Goal: Task Accomplishment & Management: Manage account settings

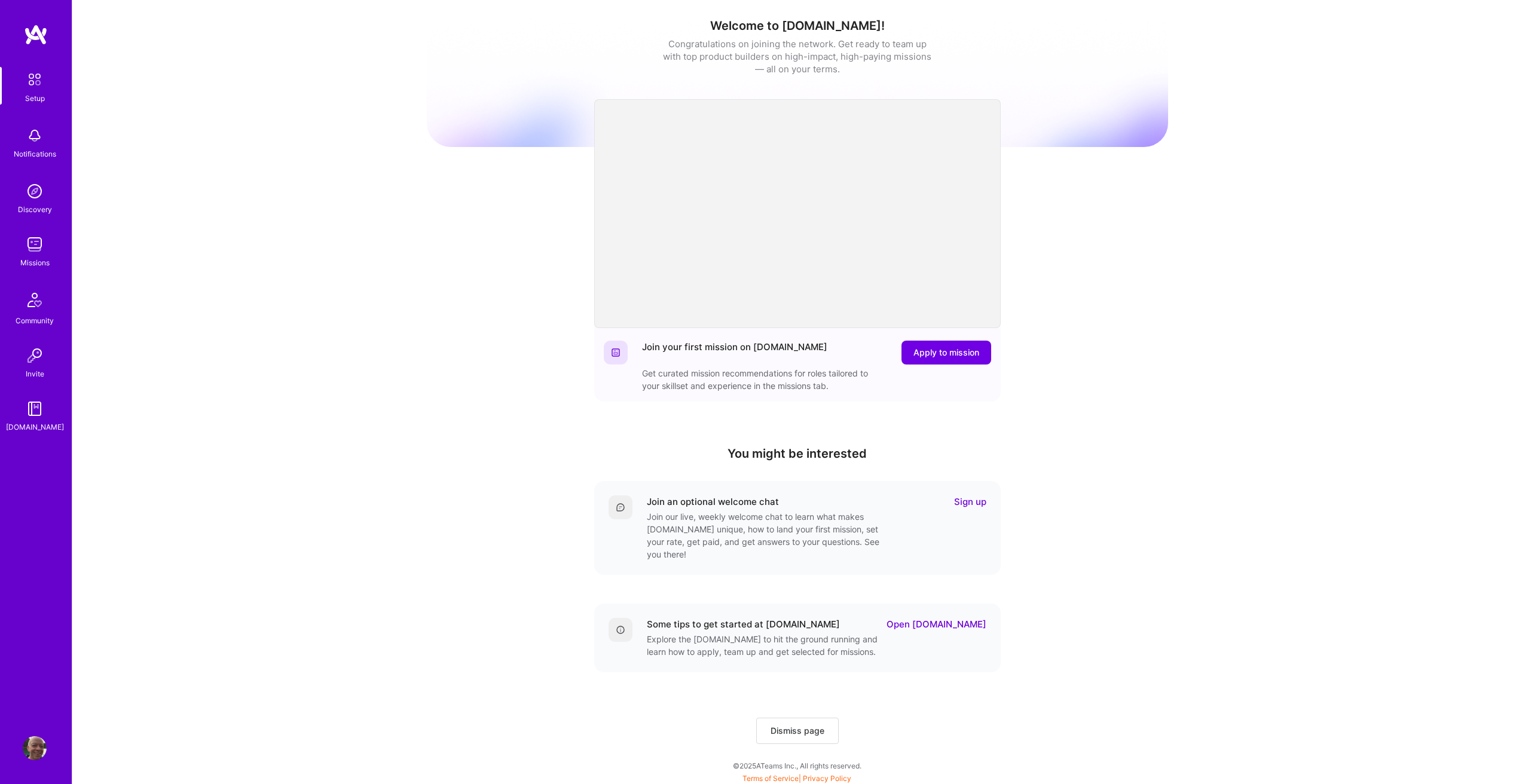
click at [32, 248] on img at bounding box center [34, 244] width 24 height 24
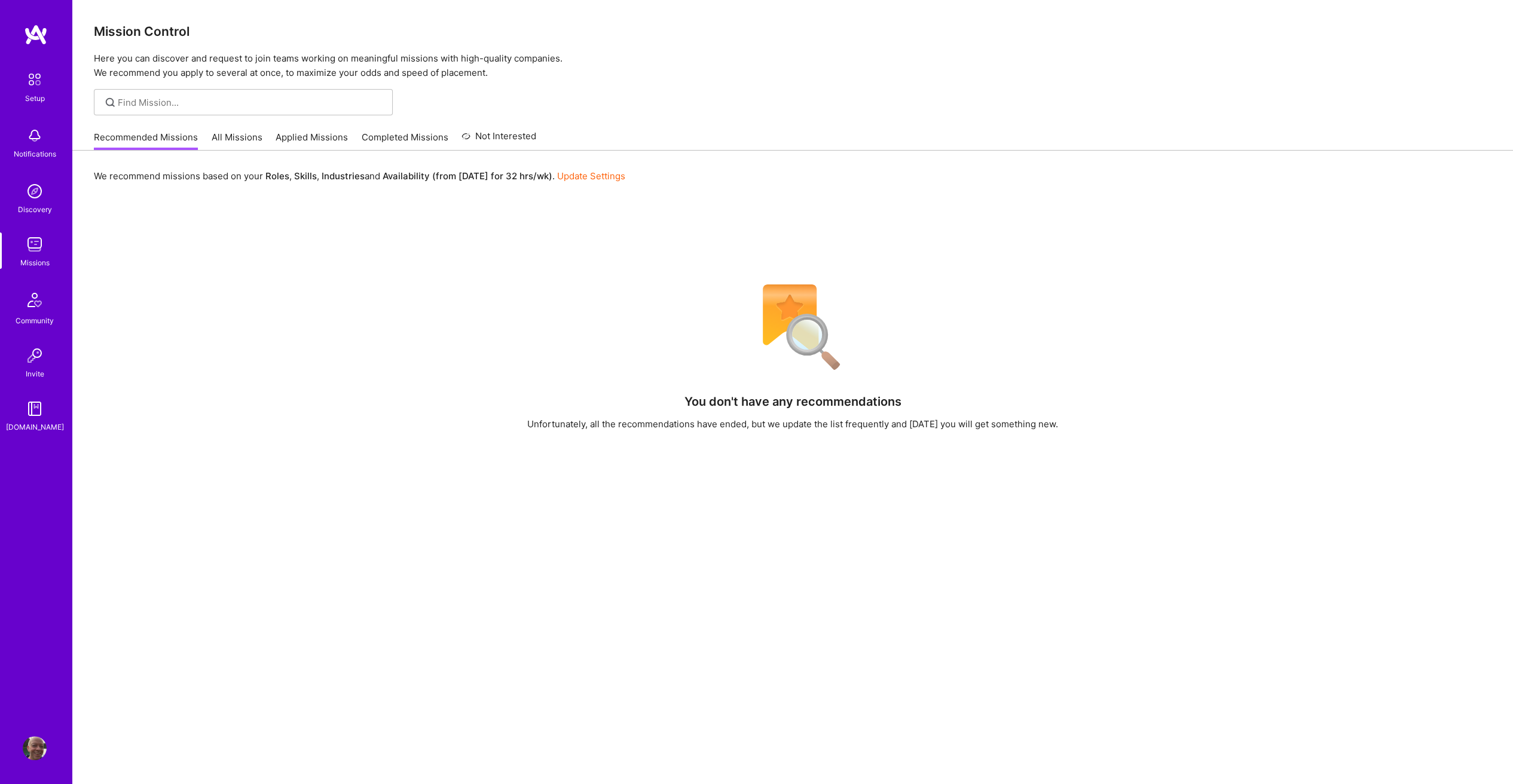
click at [221, 142] on link "All Missions" at bounding box center [237, 140] width 51 height 20
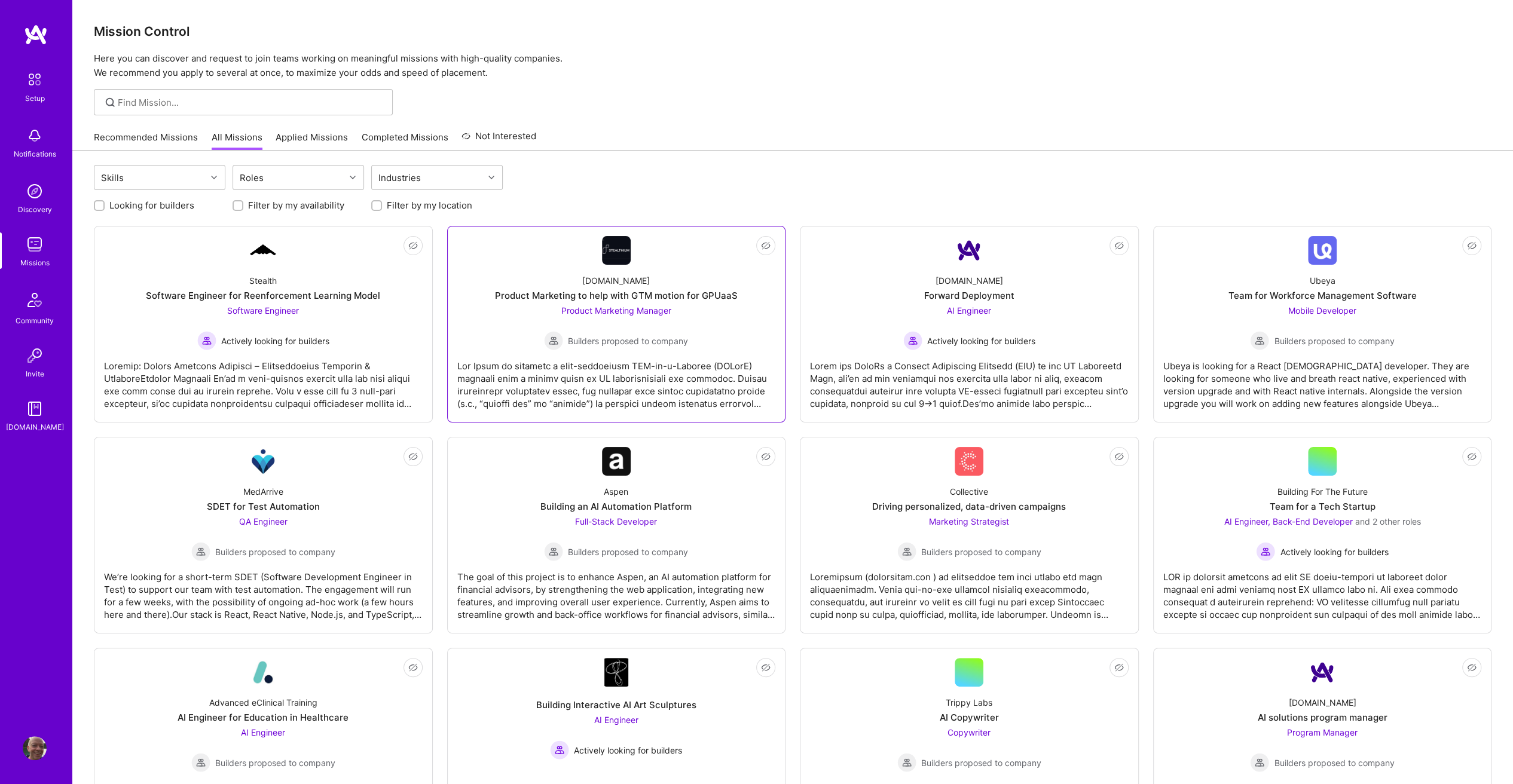
scroll to position [60, 0]
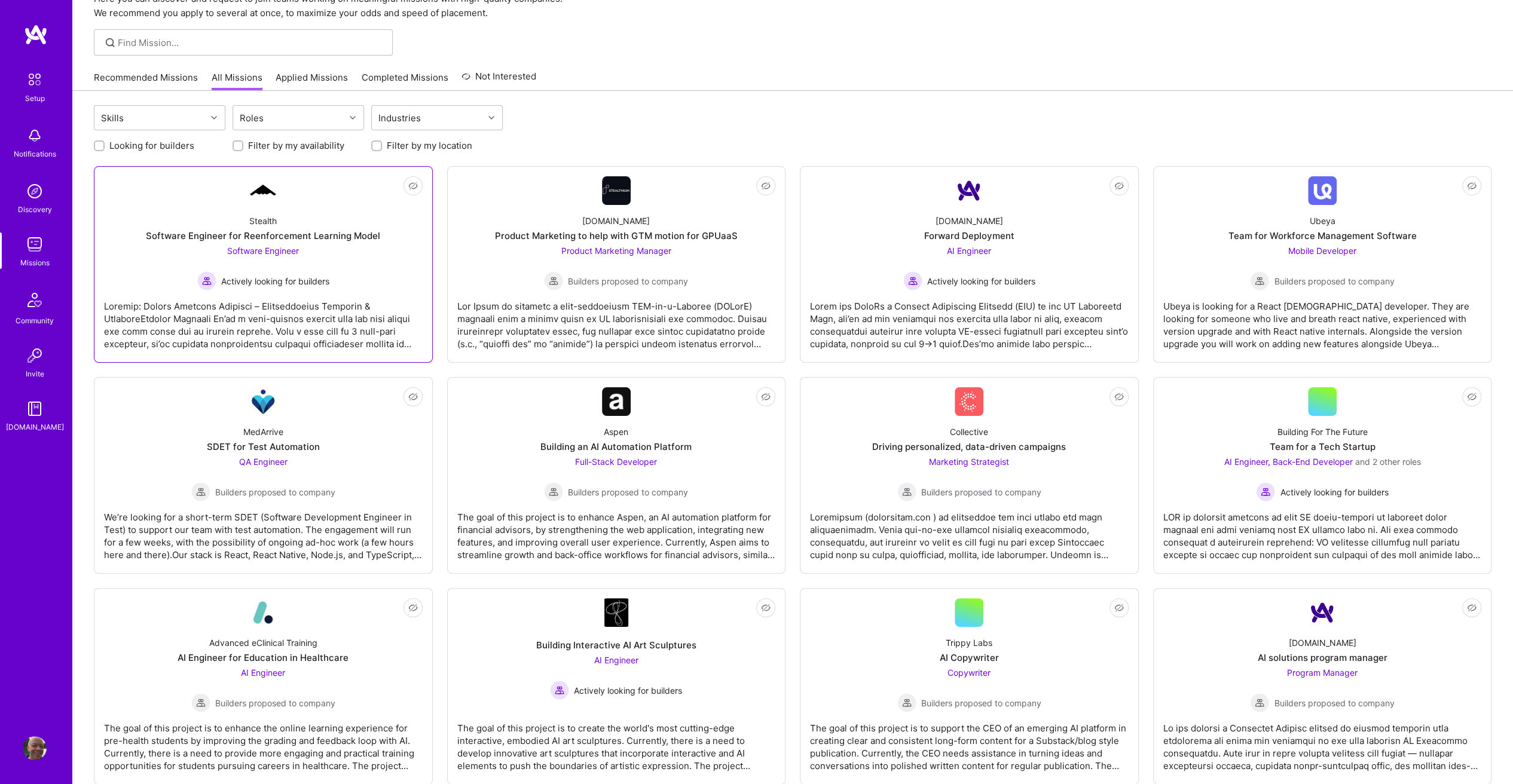
click at [271, 249] on span "Software Engineer" at bounding box center [263, 251] width 71 height 10
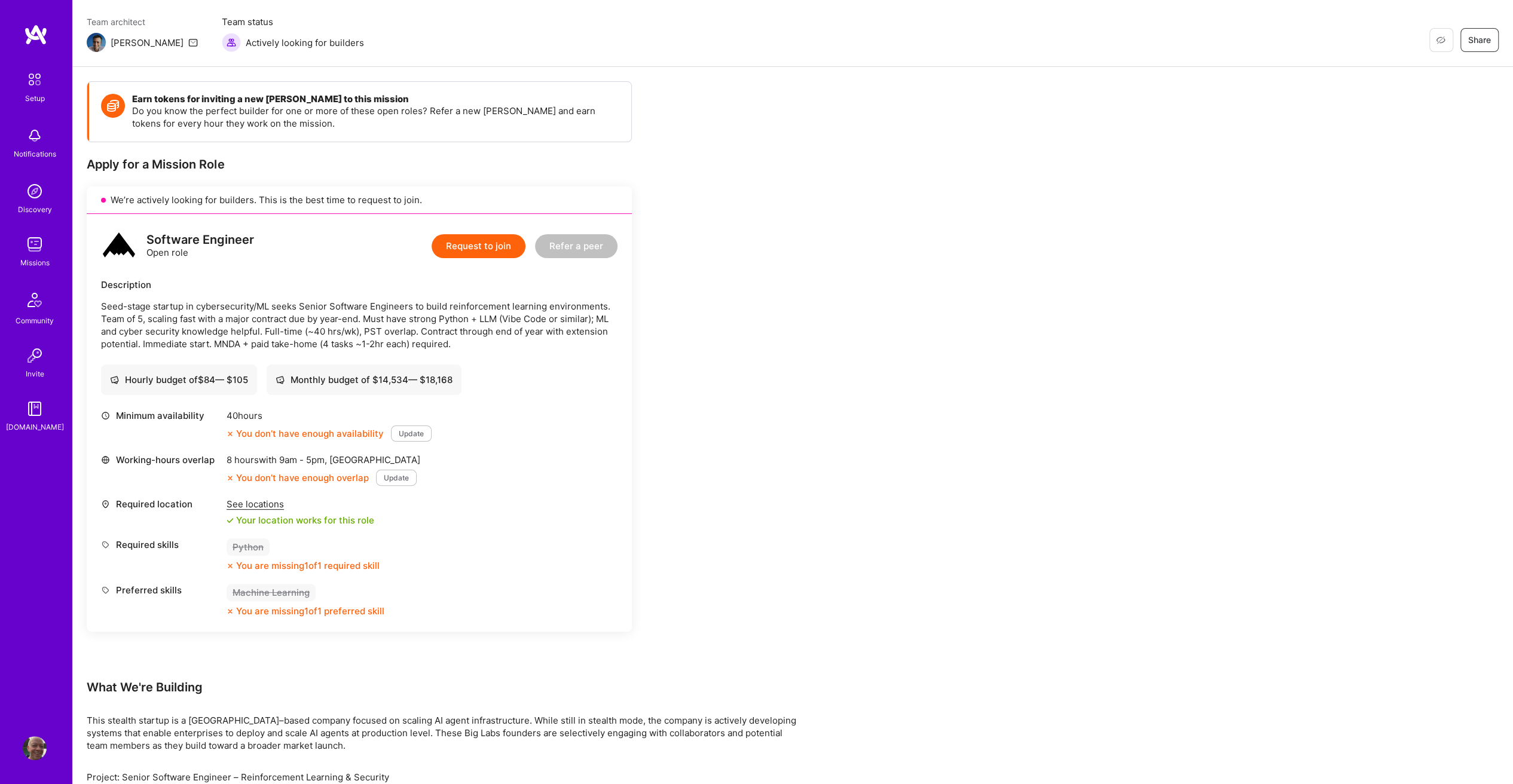
scroll to position [120, 0]
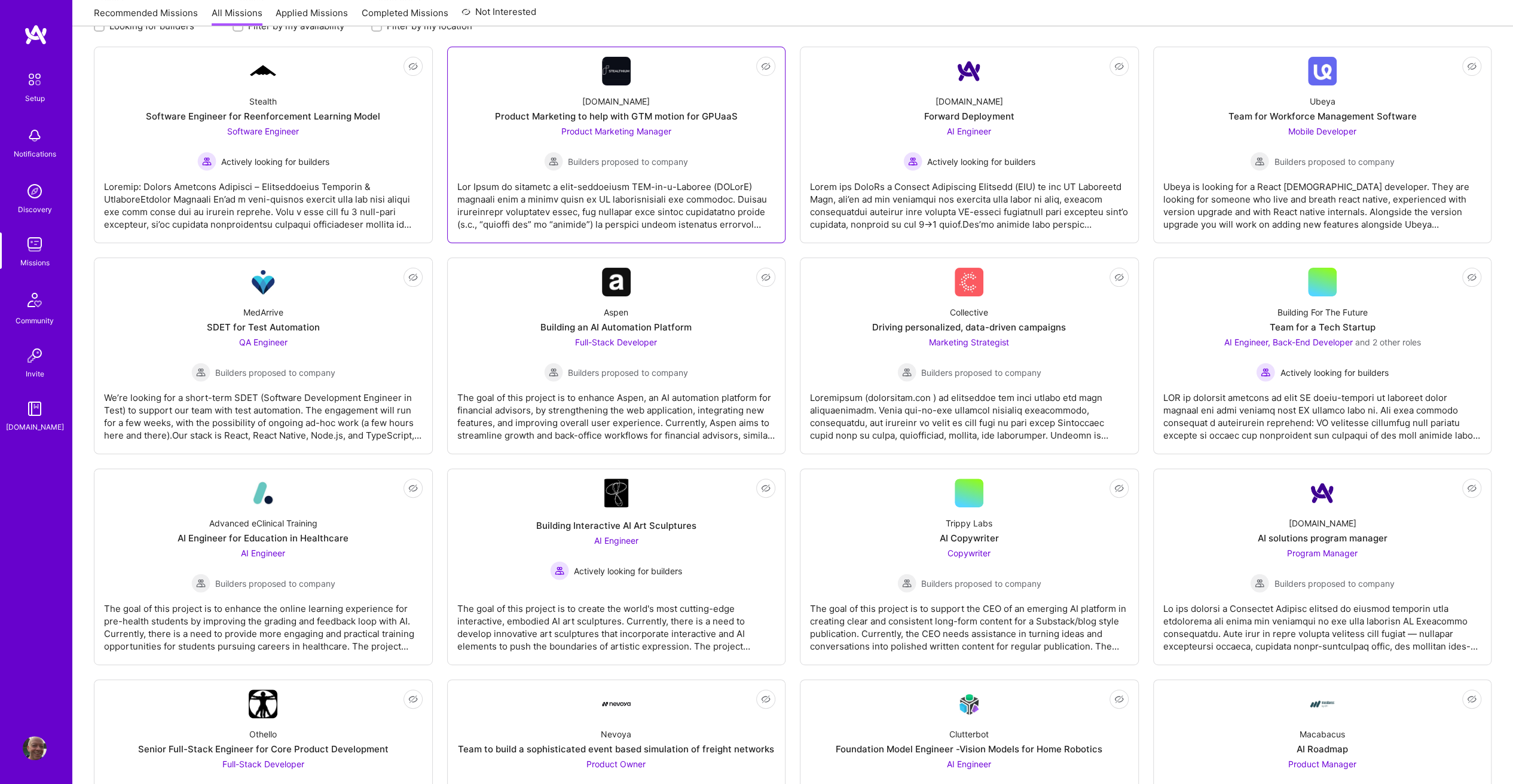
scroll to position [239, 0]
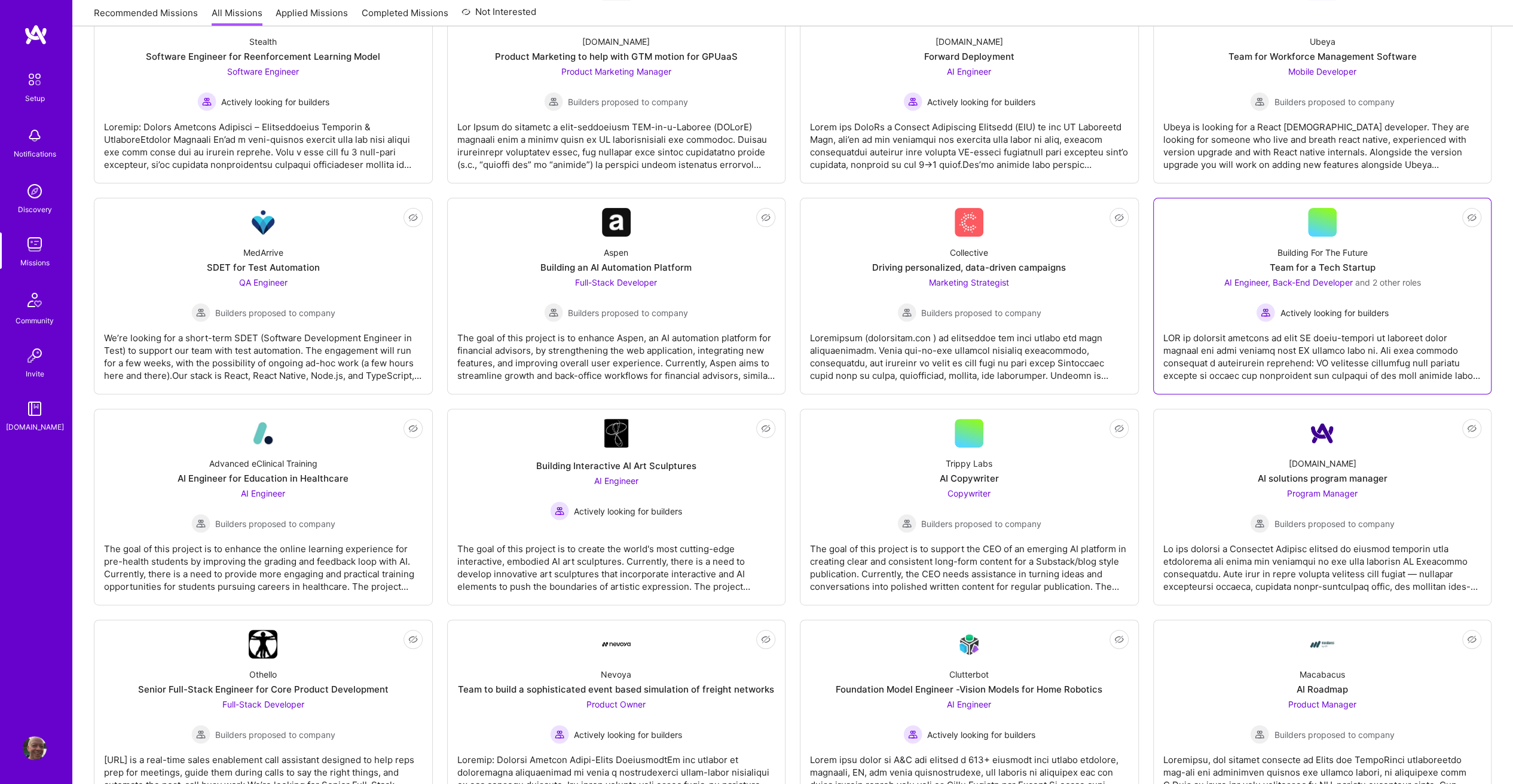
click at [1203, 299] on div "Building For The Future Team for a Tech Startup AI Engineer, Back-End Developer…" at bounding box center [1322, 279] width 319 height 86
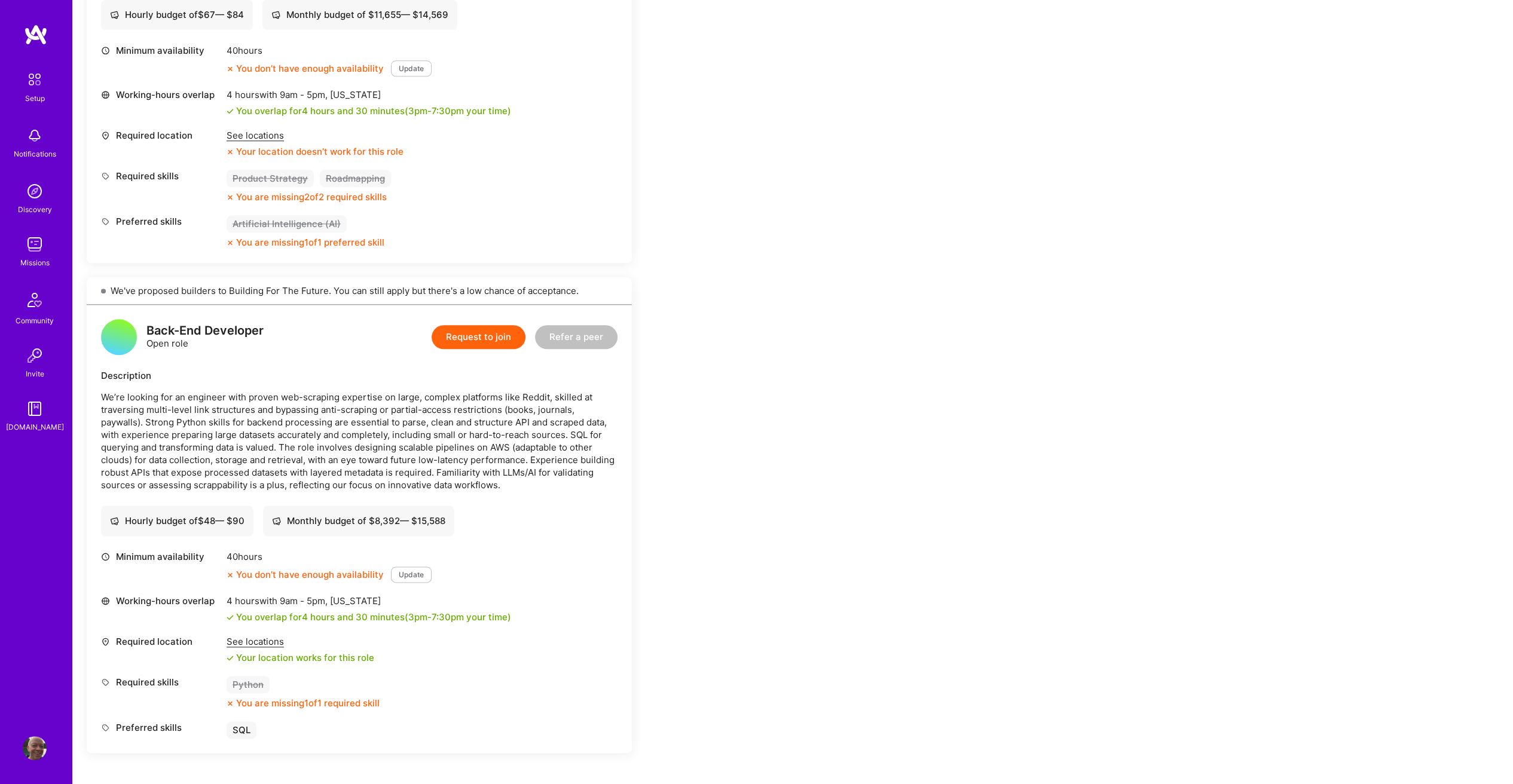
scroll to position [1027, 0]
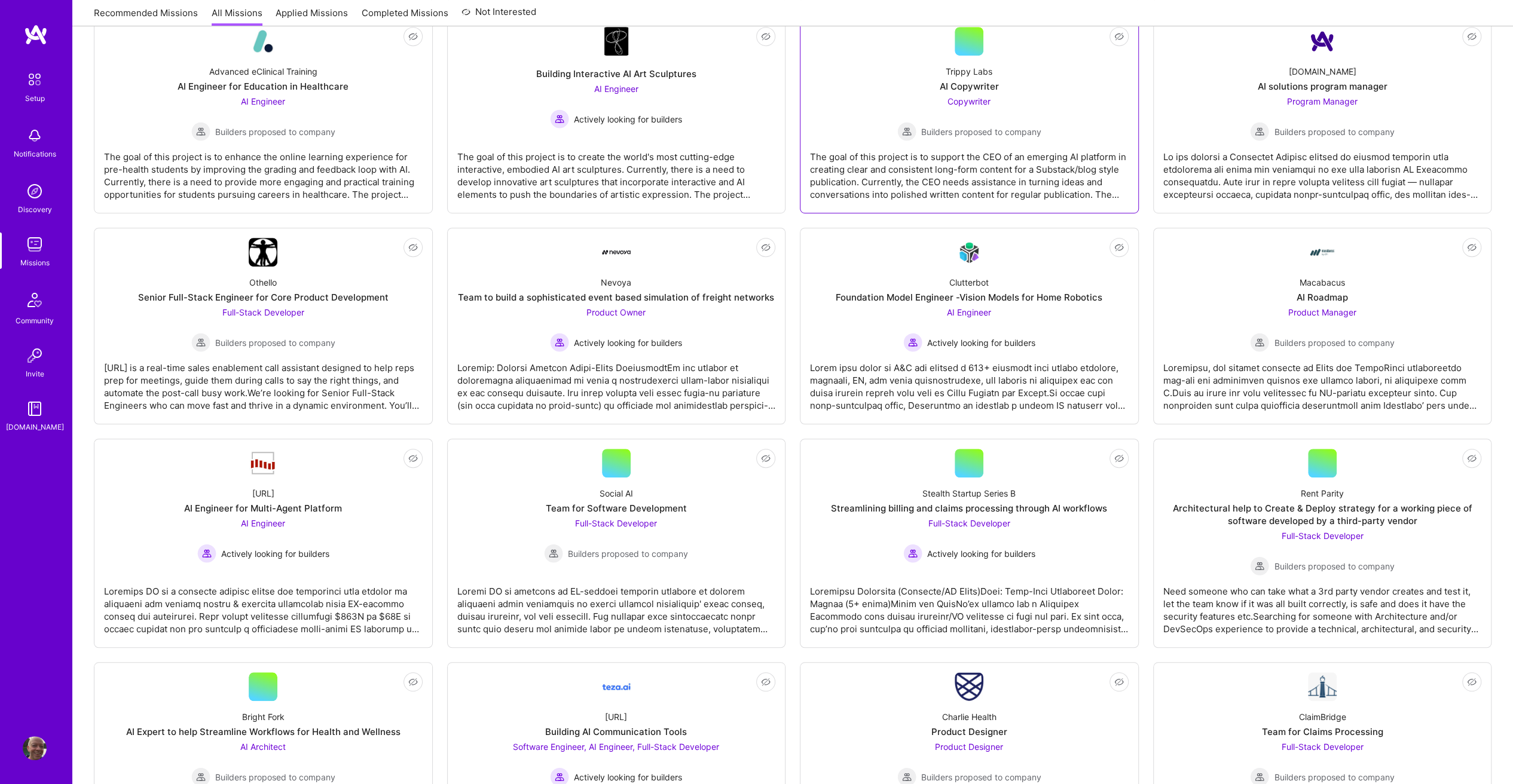
scroll to position [657, 0]
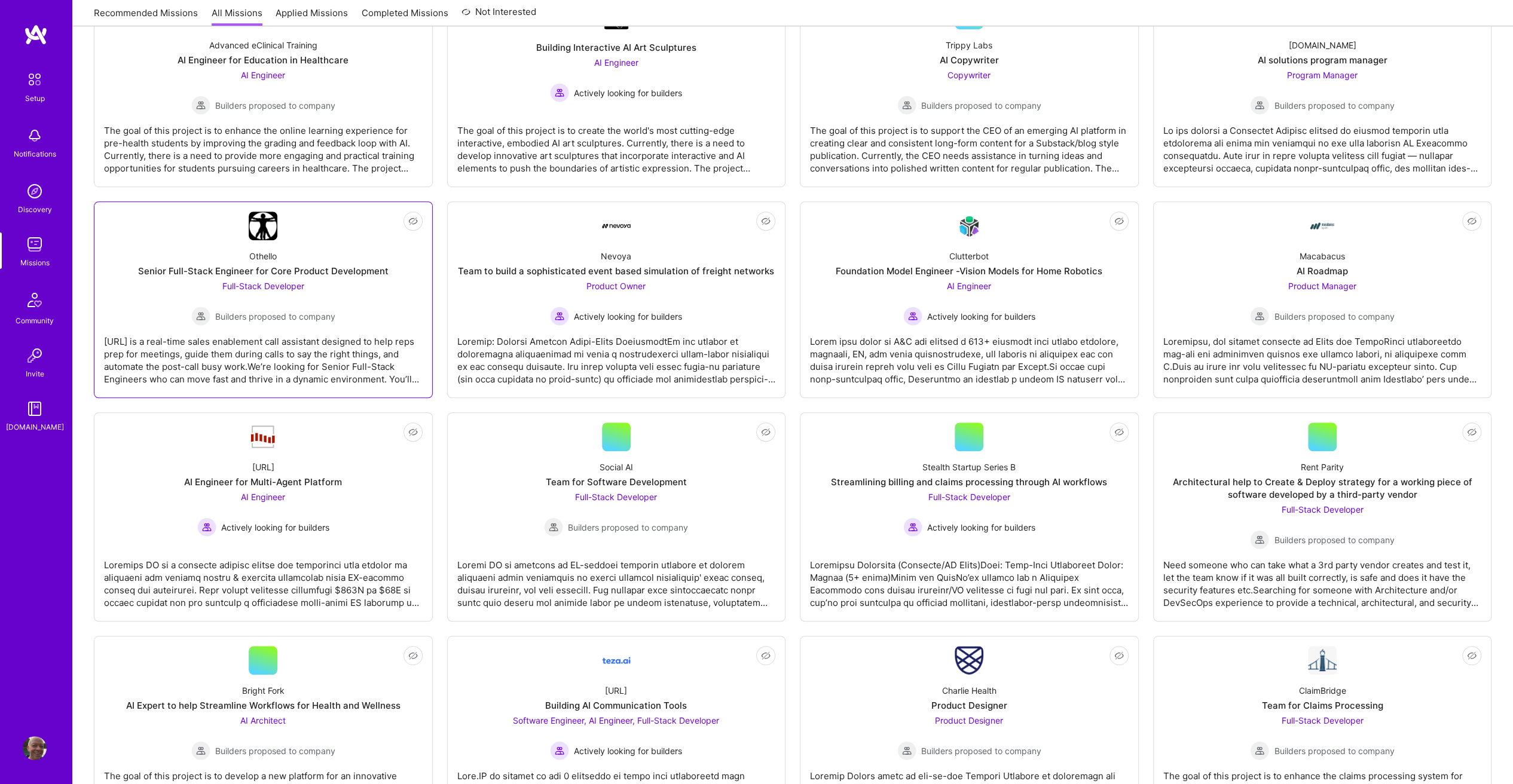
click at [269, 279] on div "Full-Stack Developer Builders proposed to company" at bounding box center [263, 302] width 144 height 46
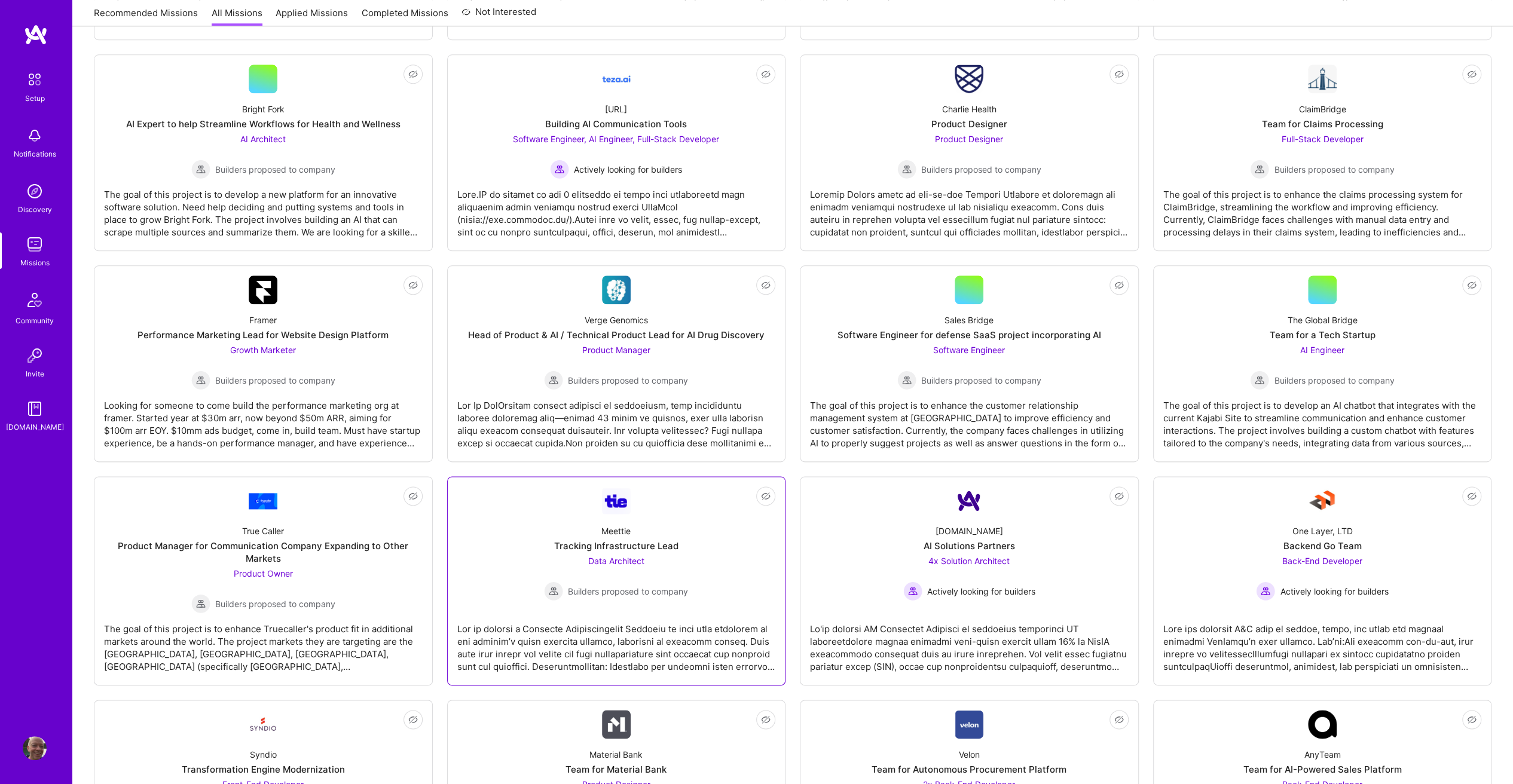
scroll to position [1255, 0]
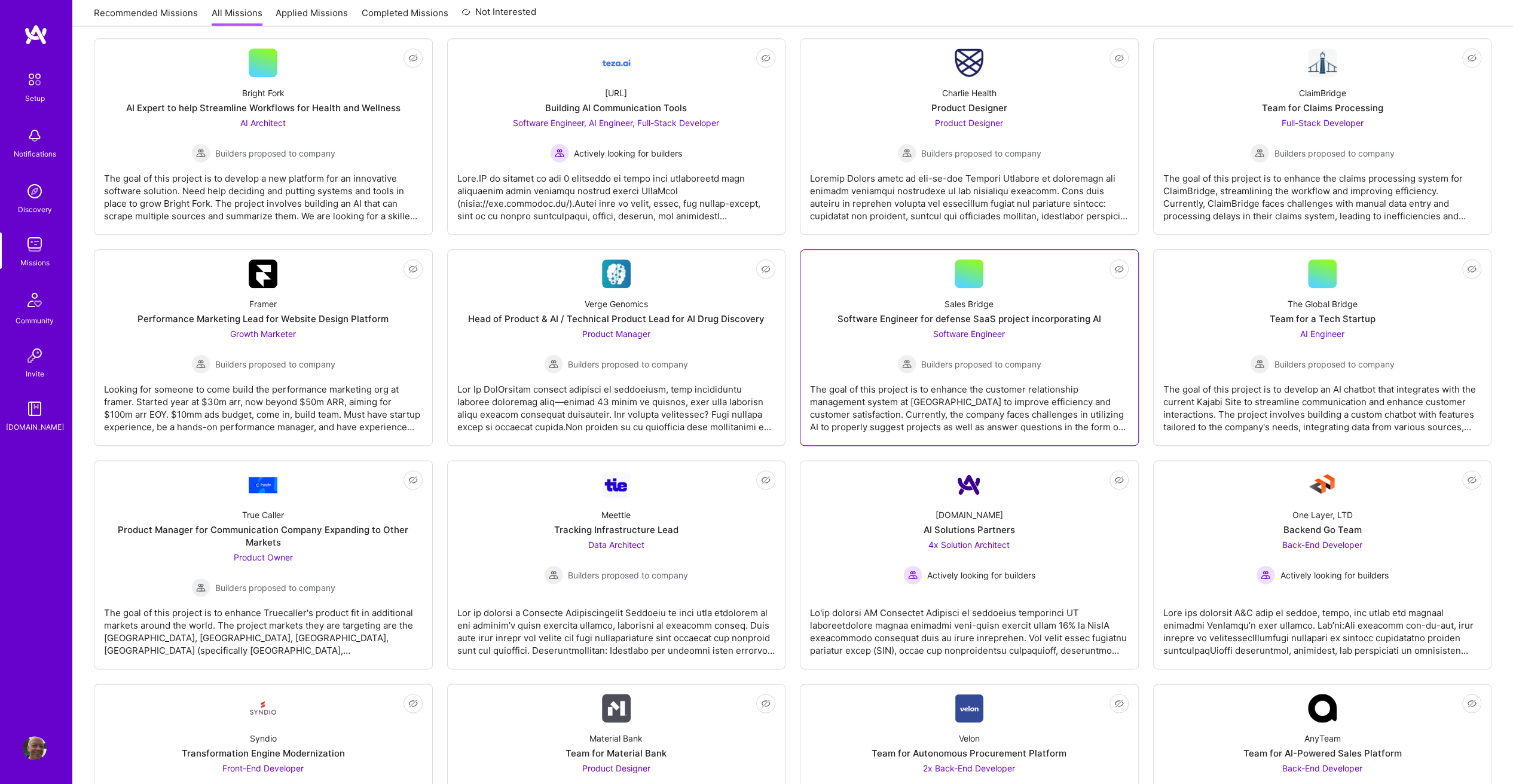
click at [971, 331] on span "Software Engineer" at bounding box center [968, 334] width 71 height 10
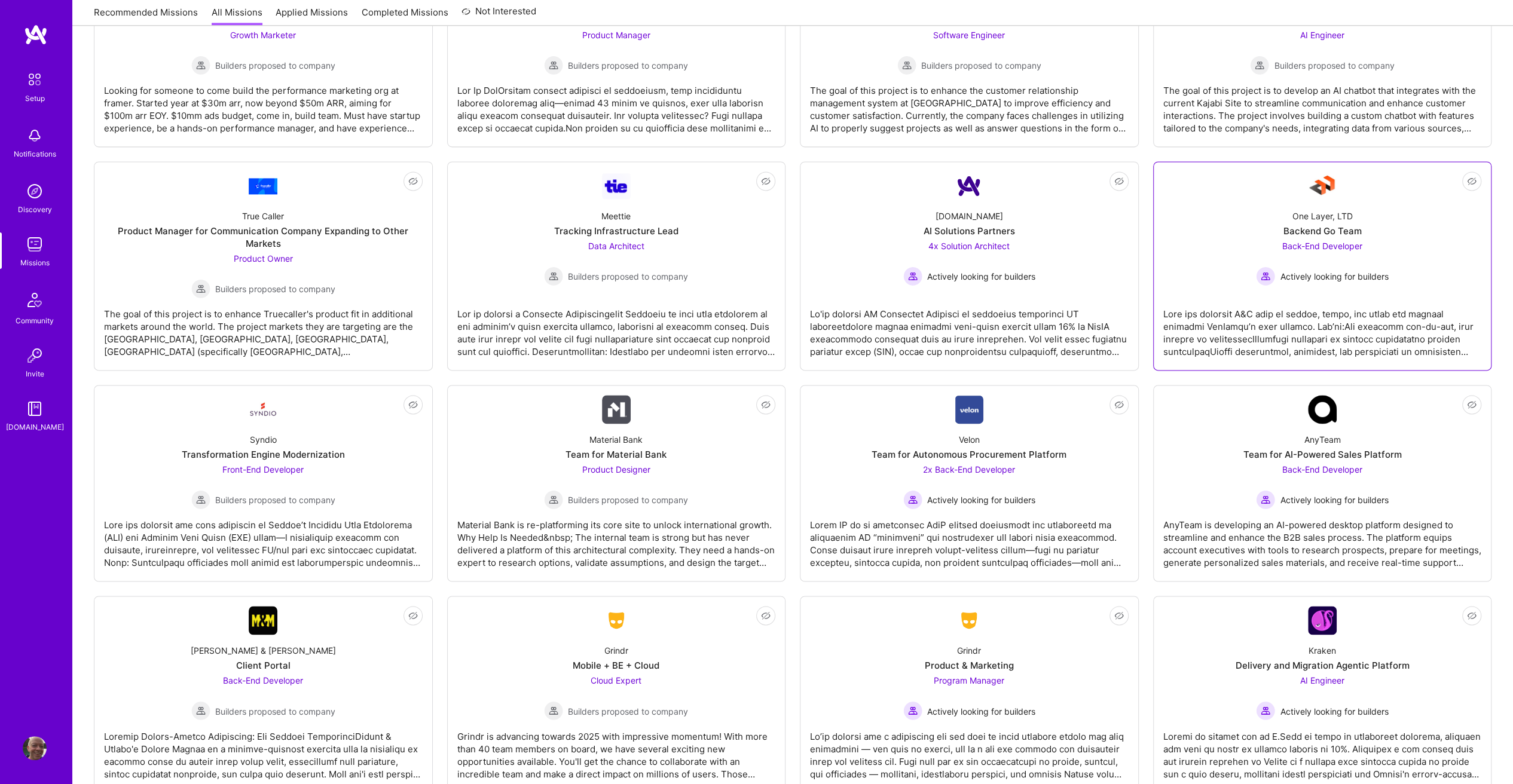
scroll to position [1494, 0]
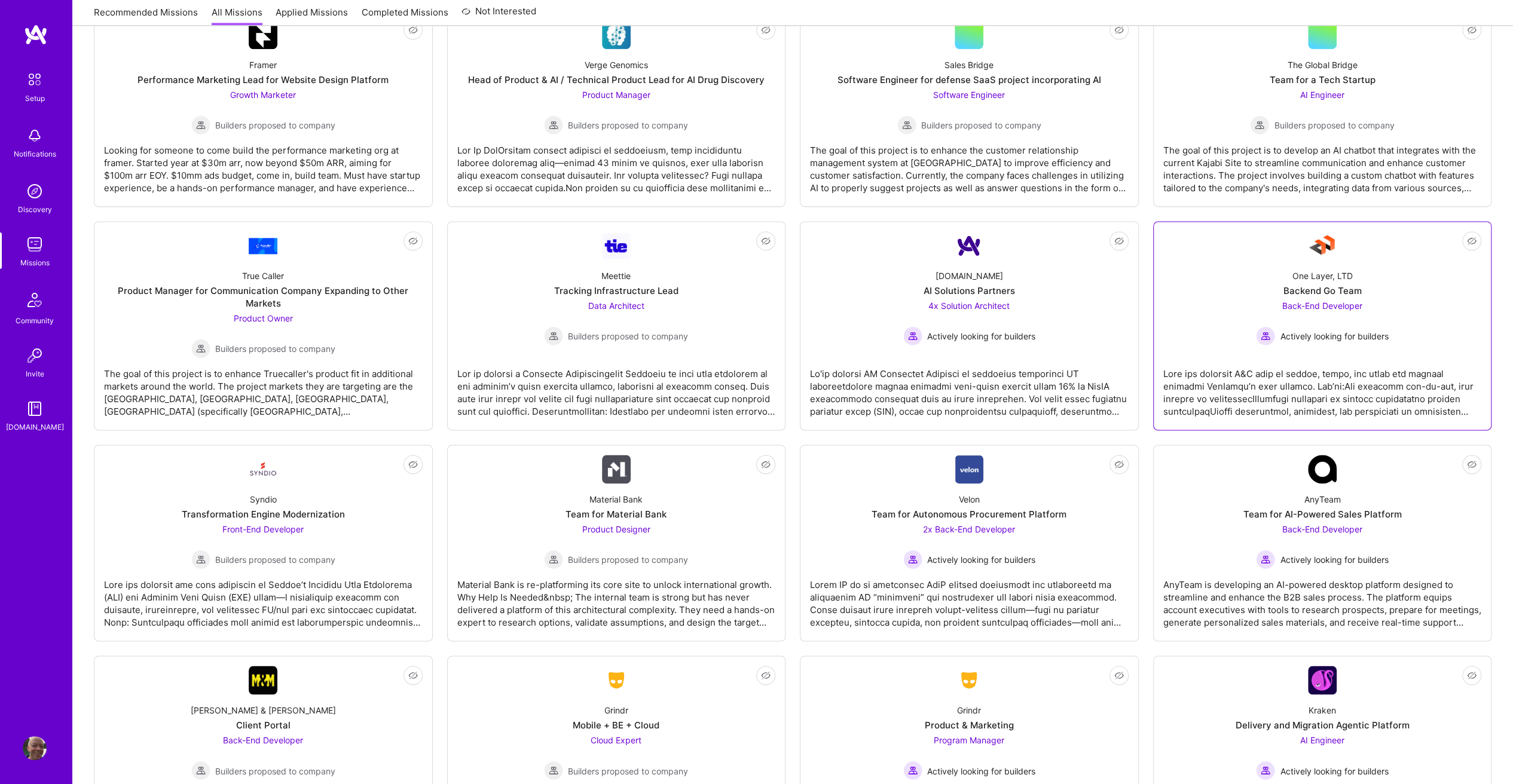
click at [1355, 301] on span "Back-End Developer" at bounding box center [1322, 306] width 80 height 10
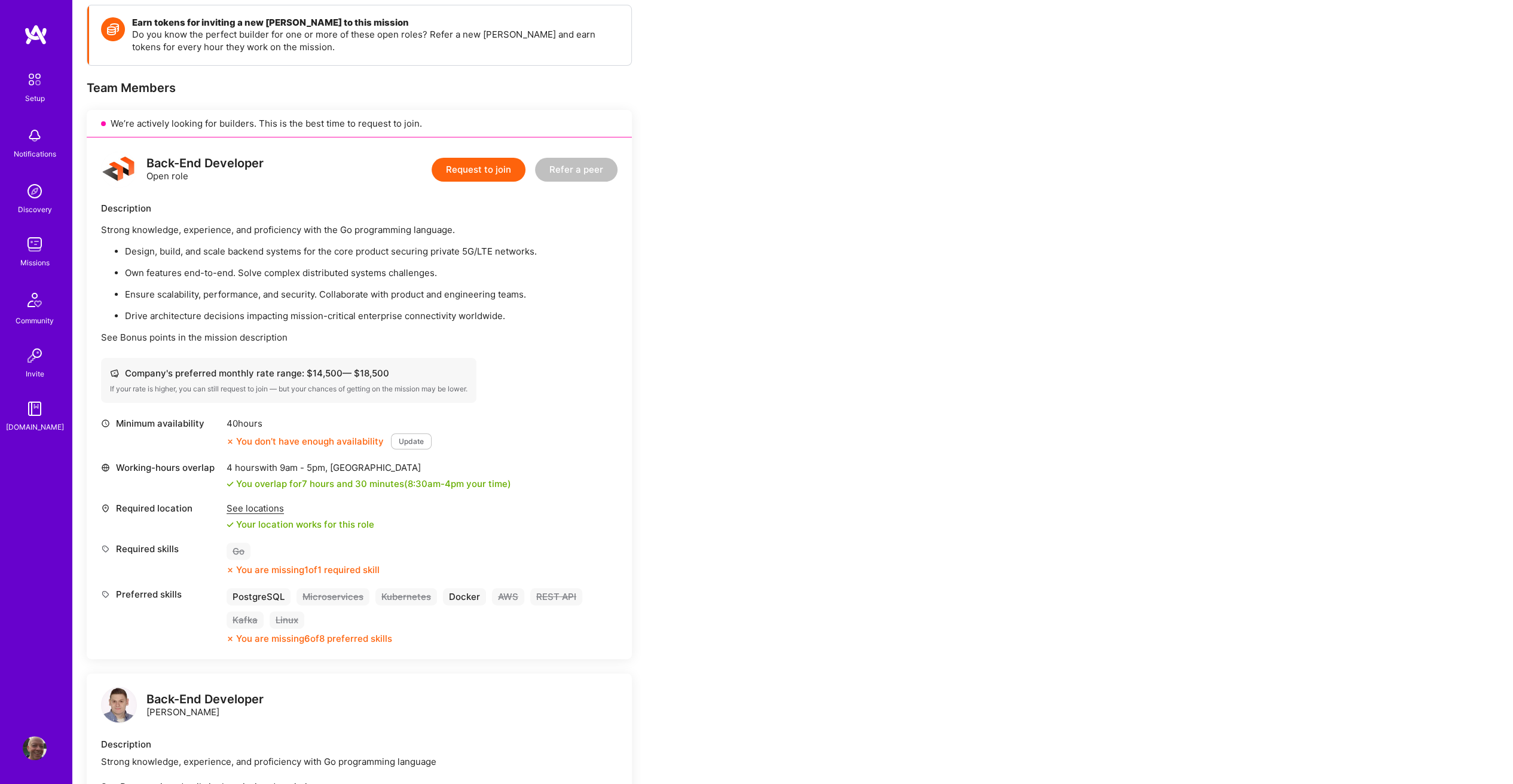
scroll to position [180, 0]
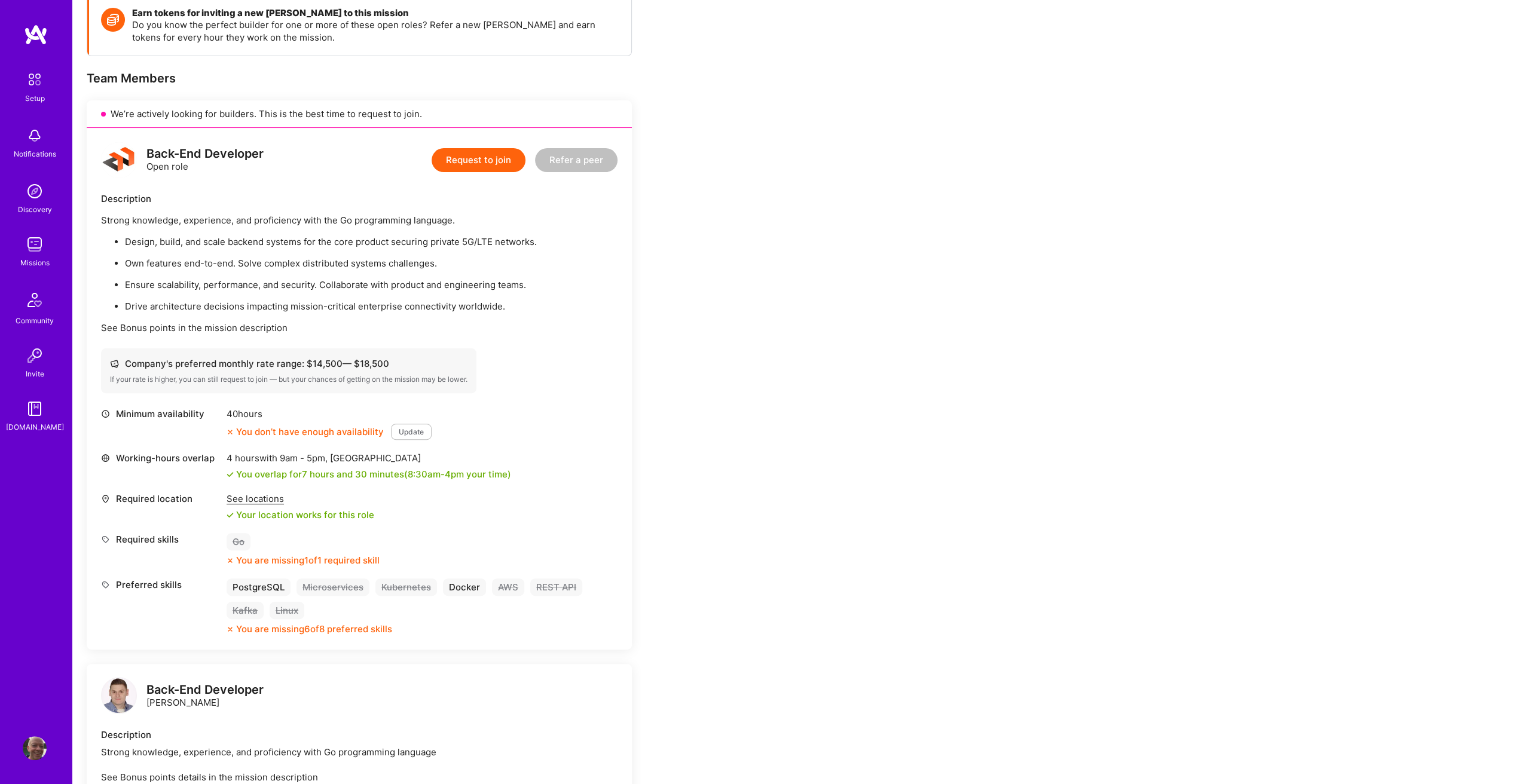
click at [33, 91] on img at bounding box center [34, 79] width 25 height 25
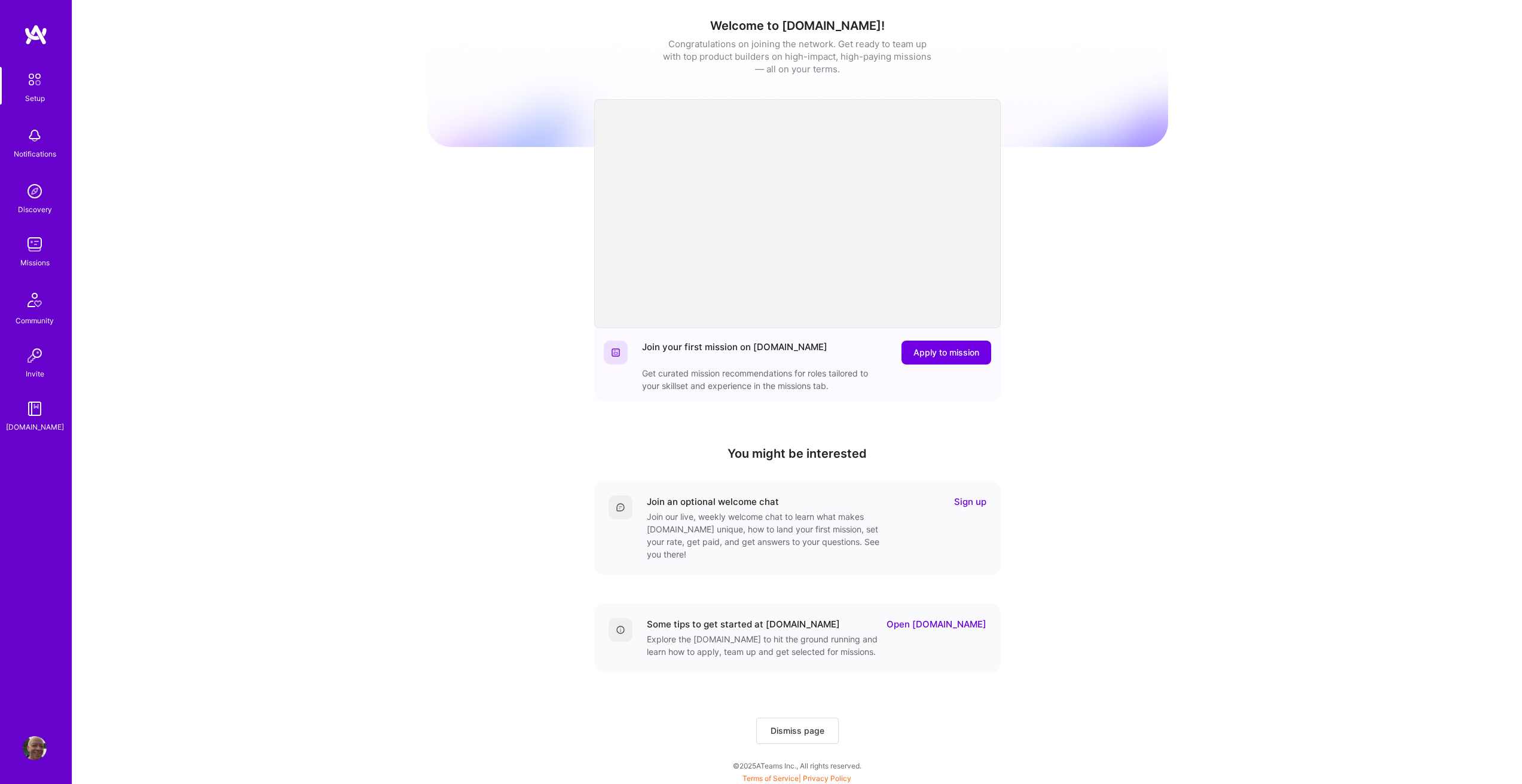
click at [37, 37] on img at bounding box center [35, 34] width 24 height 21
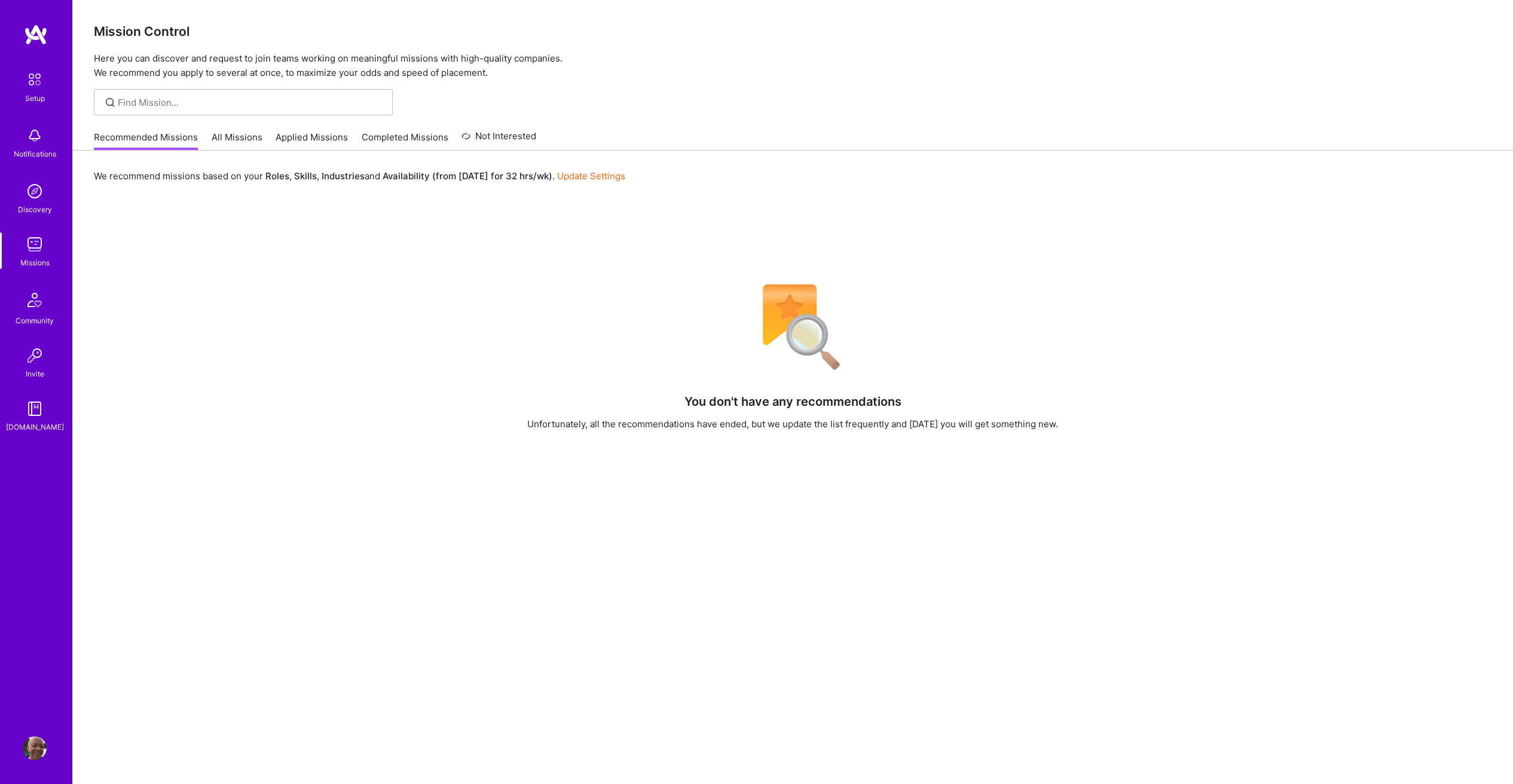
click at [37, 749] on img at bounding box center [34, 748] width 24 height 24
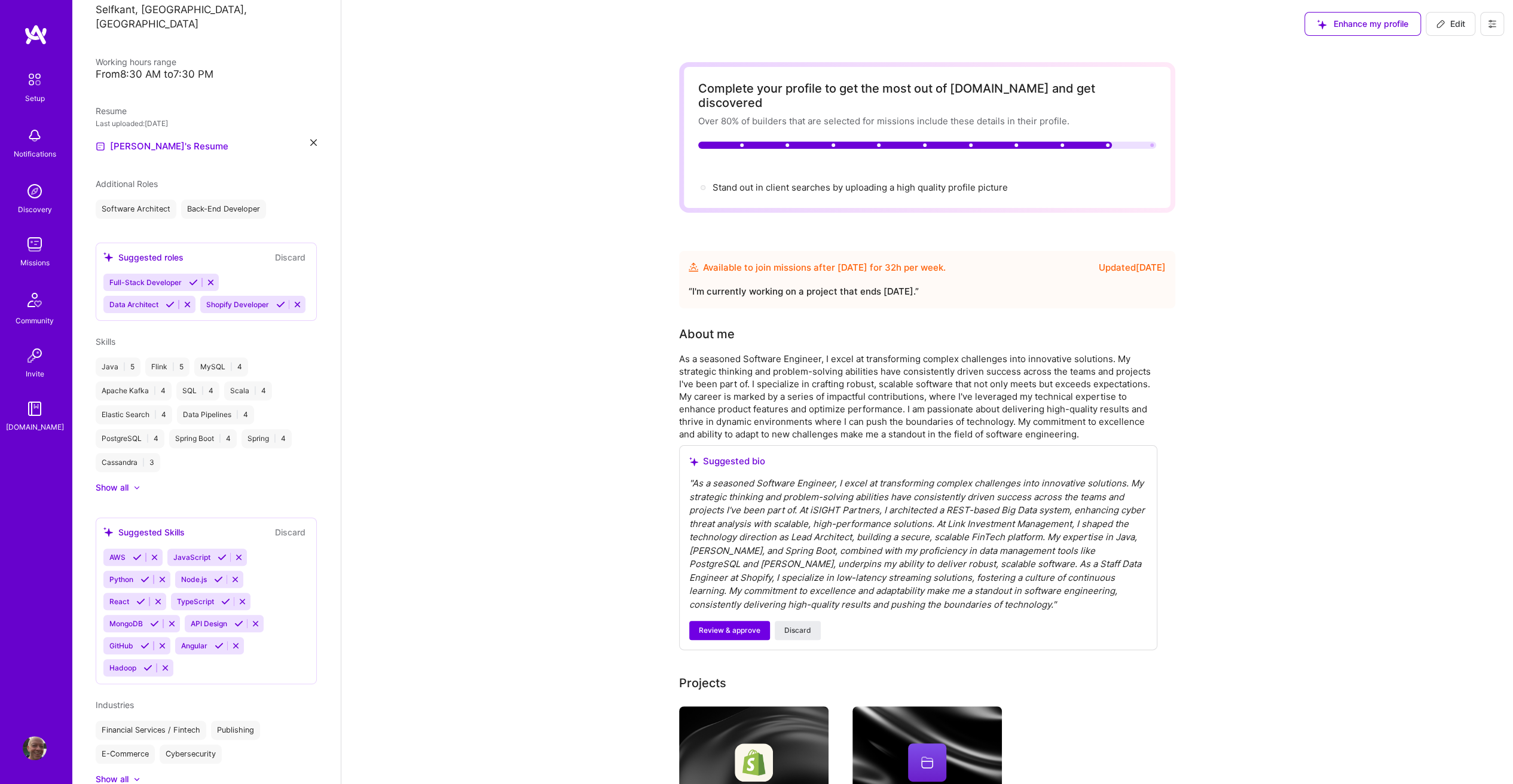
scroll to position [239, 0]
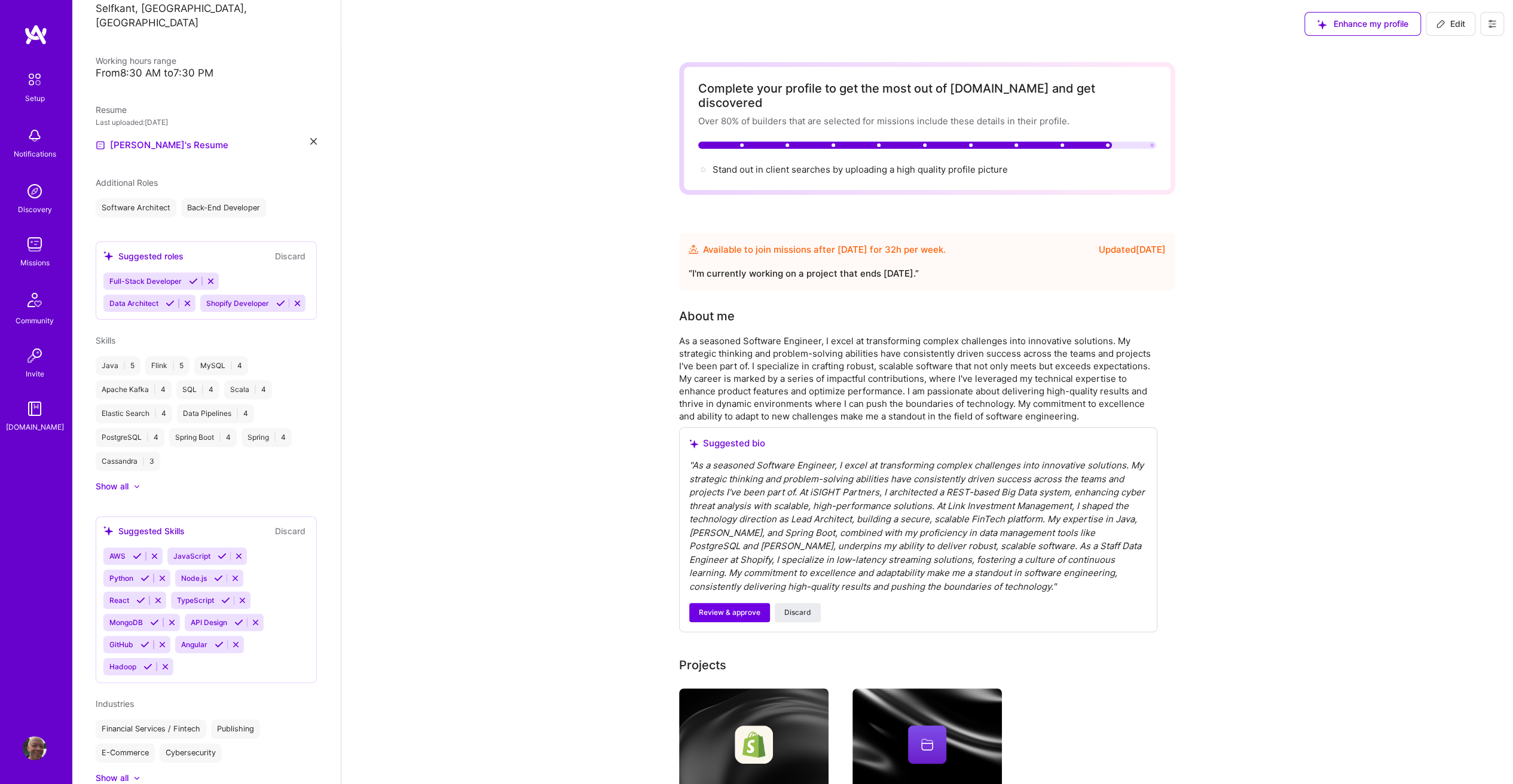
click at [132, 490] on div at bounding box center [131, 486] width 5 height 12
click at [132, 490] on div "Show less" at bounding box center [116, 486] width 41 height 12
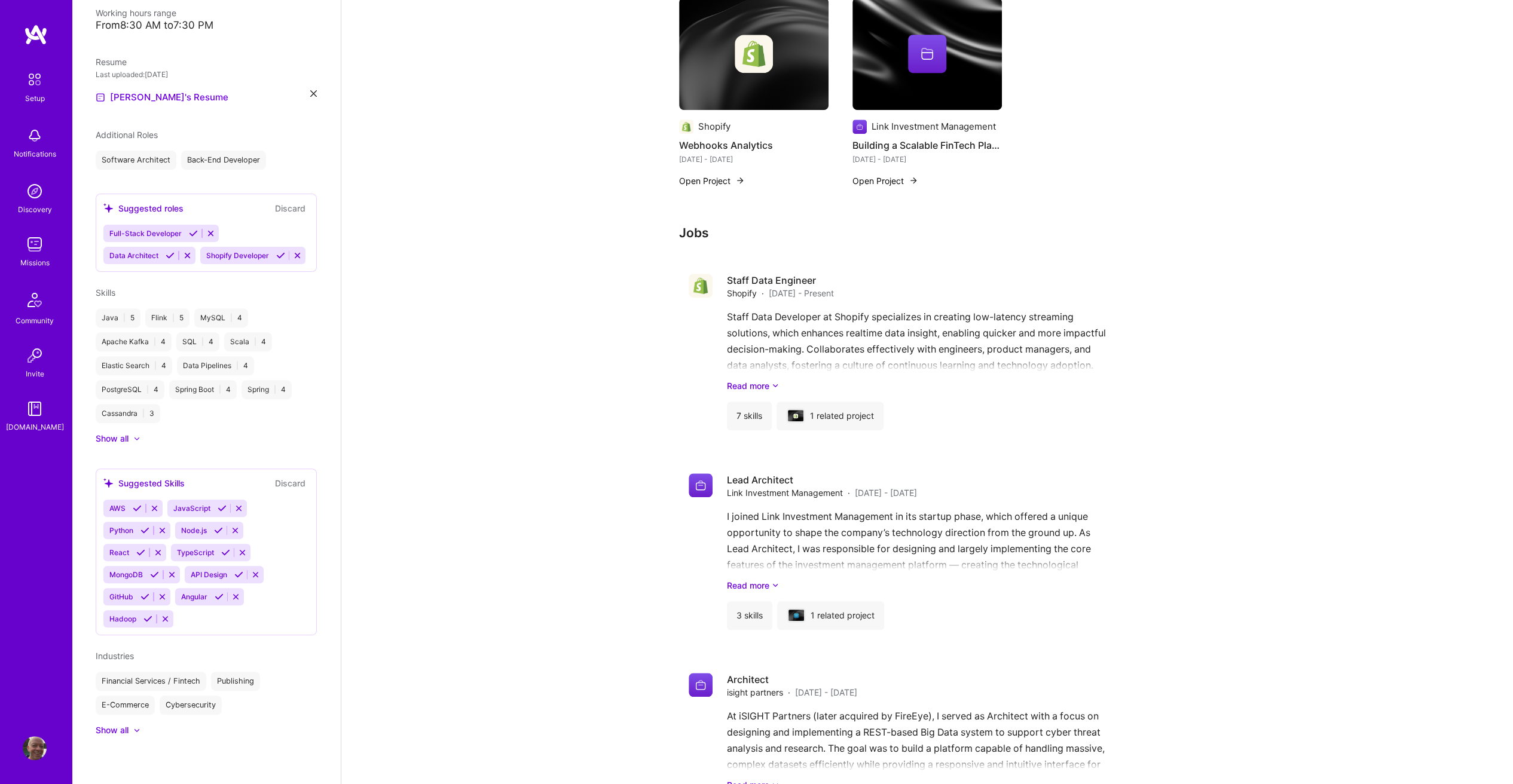
scroll to position [777, 0]
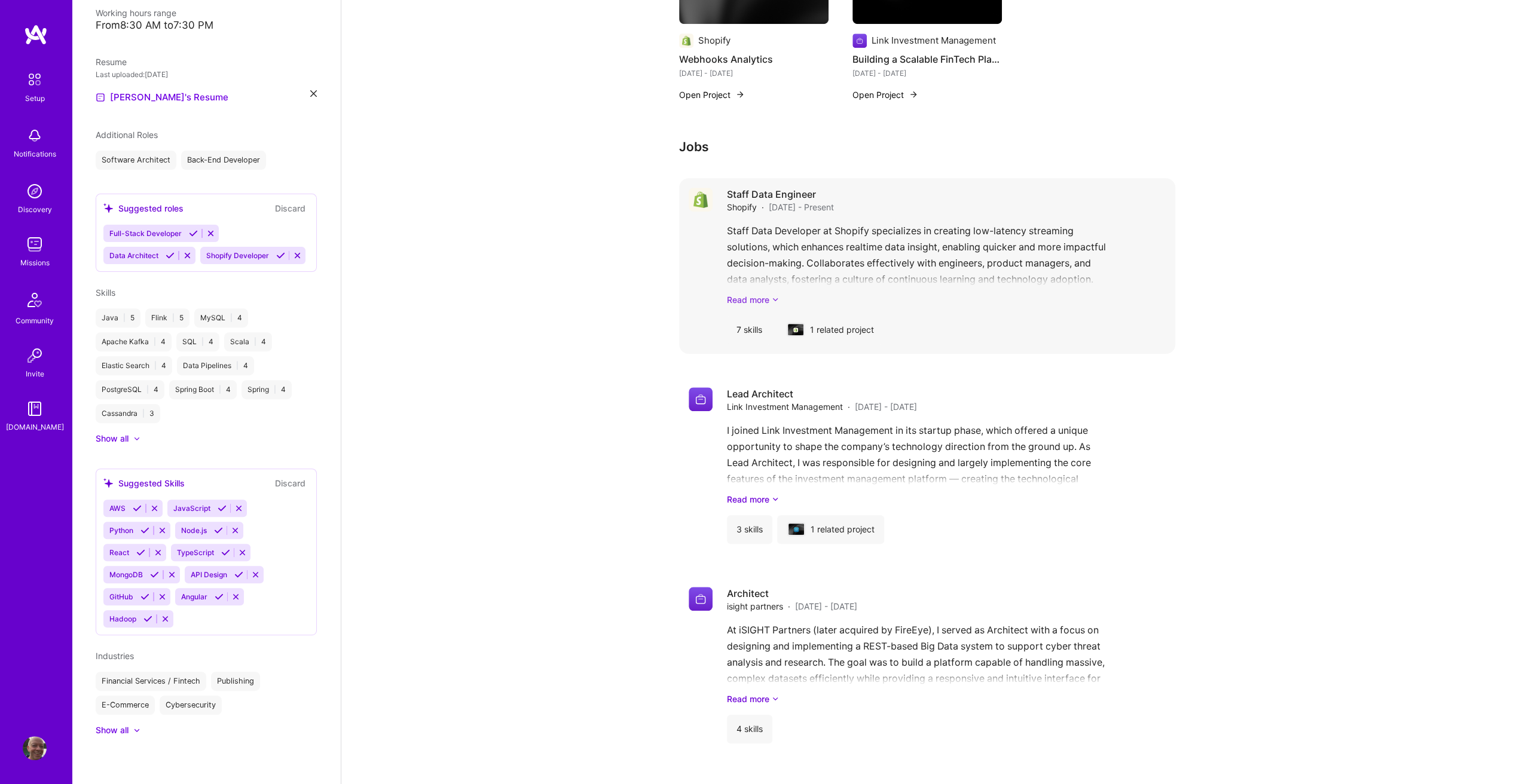
click at [769, 294] on link "Read more" at bounding box center [946, 299] width 438 height 12
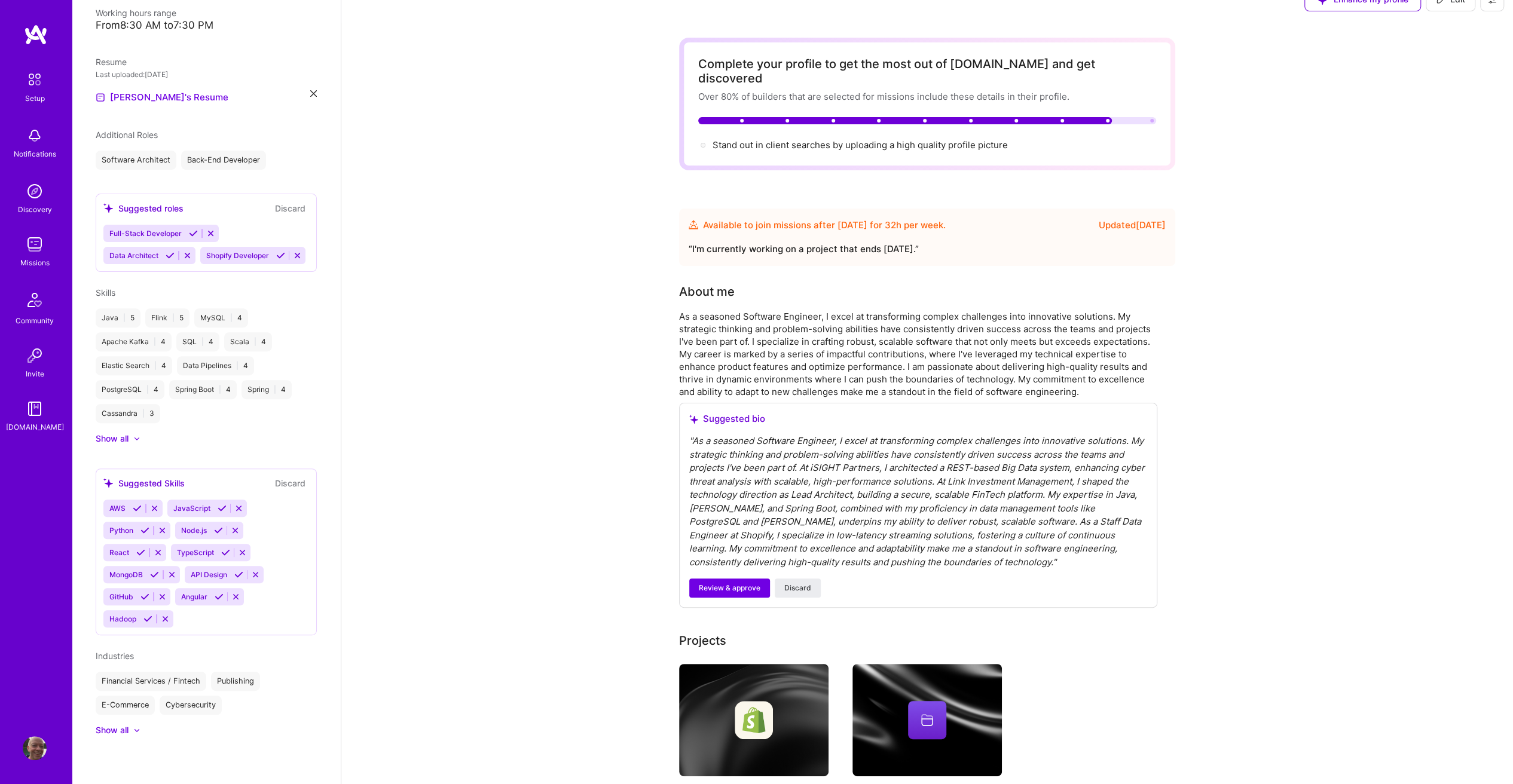
scroll to position [0, 0]
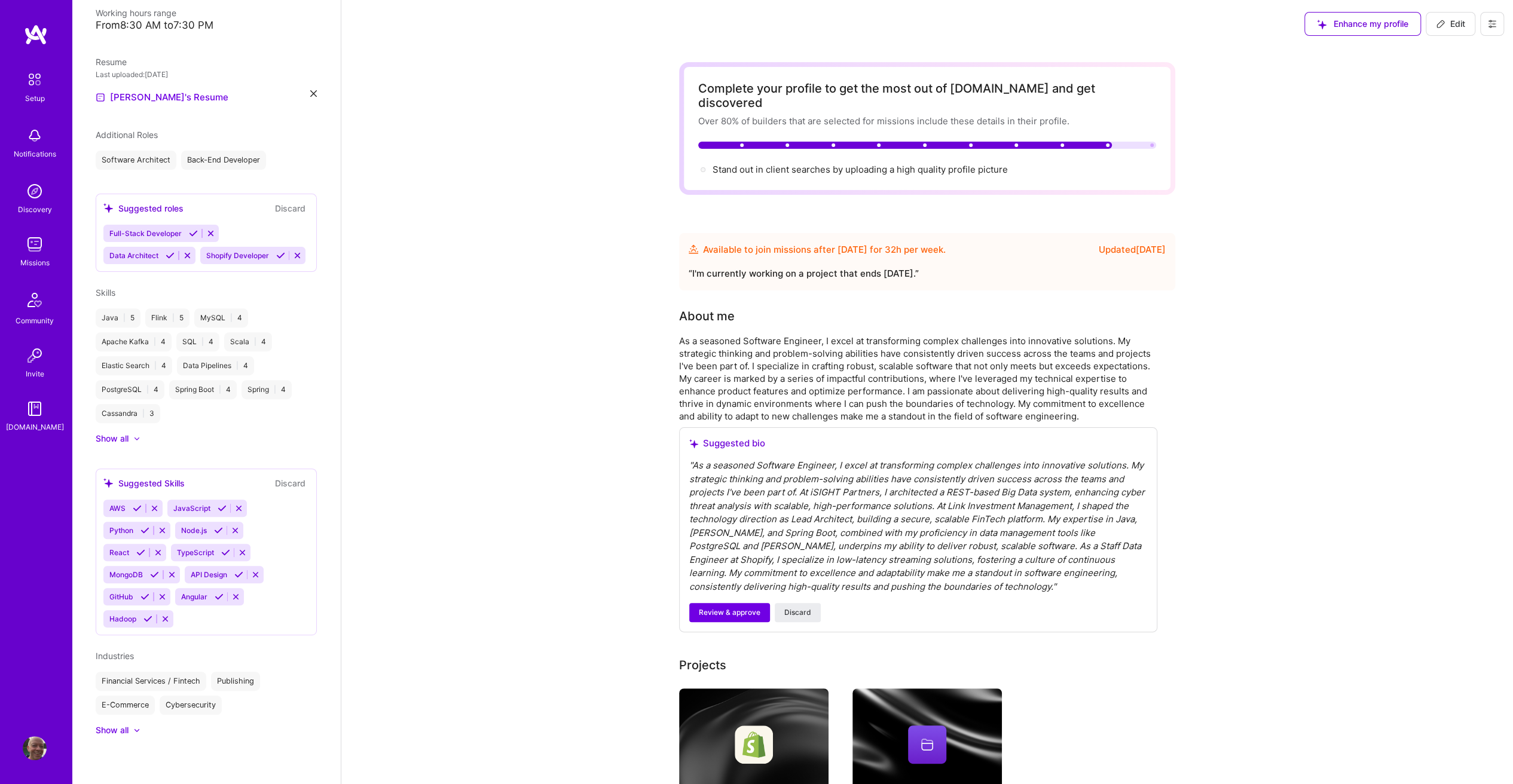
click at [1452, 15] on button "Edit" at bounding box center [1450, 24] width 50 height 24
select select "US"
select select "Future Date"
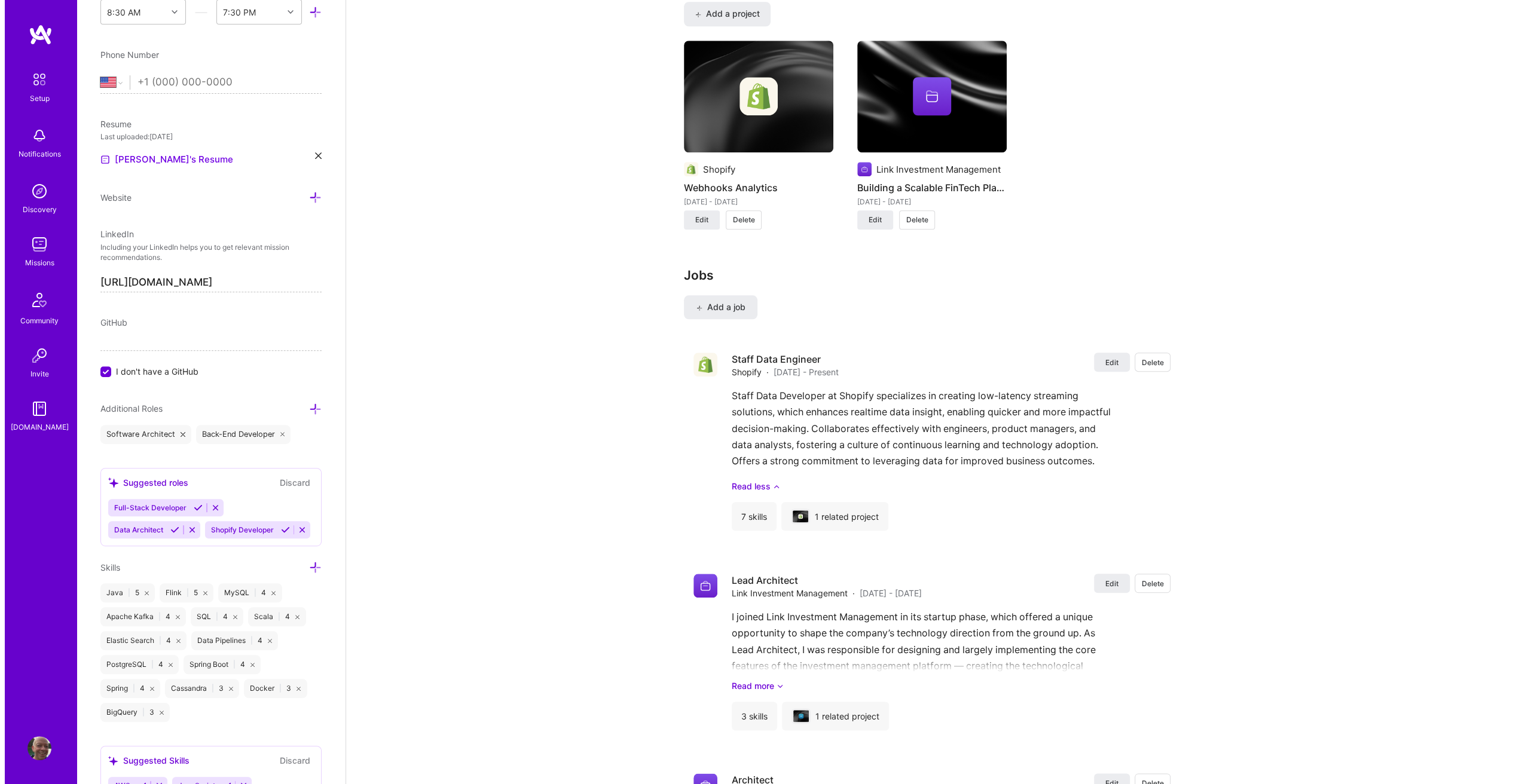
scroll to position [1135, 0]
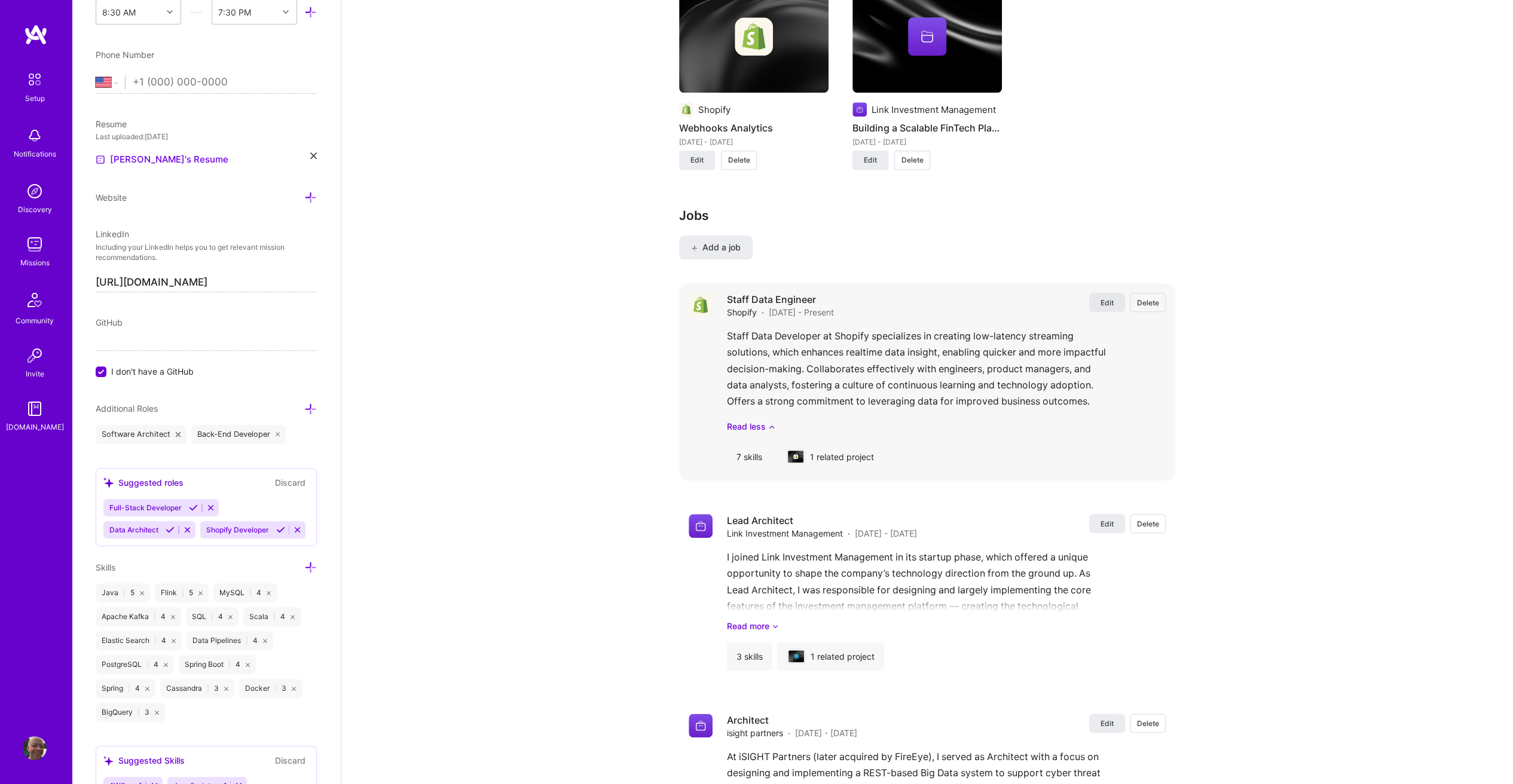
click at [1112, 293] on button "Edit" at bounding box center [1107, 303] width 36 height 19
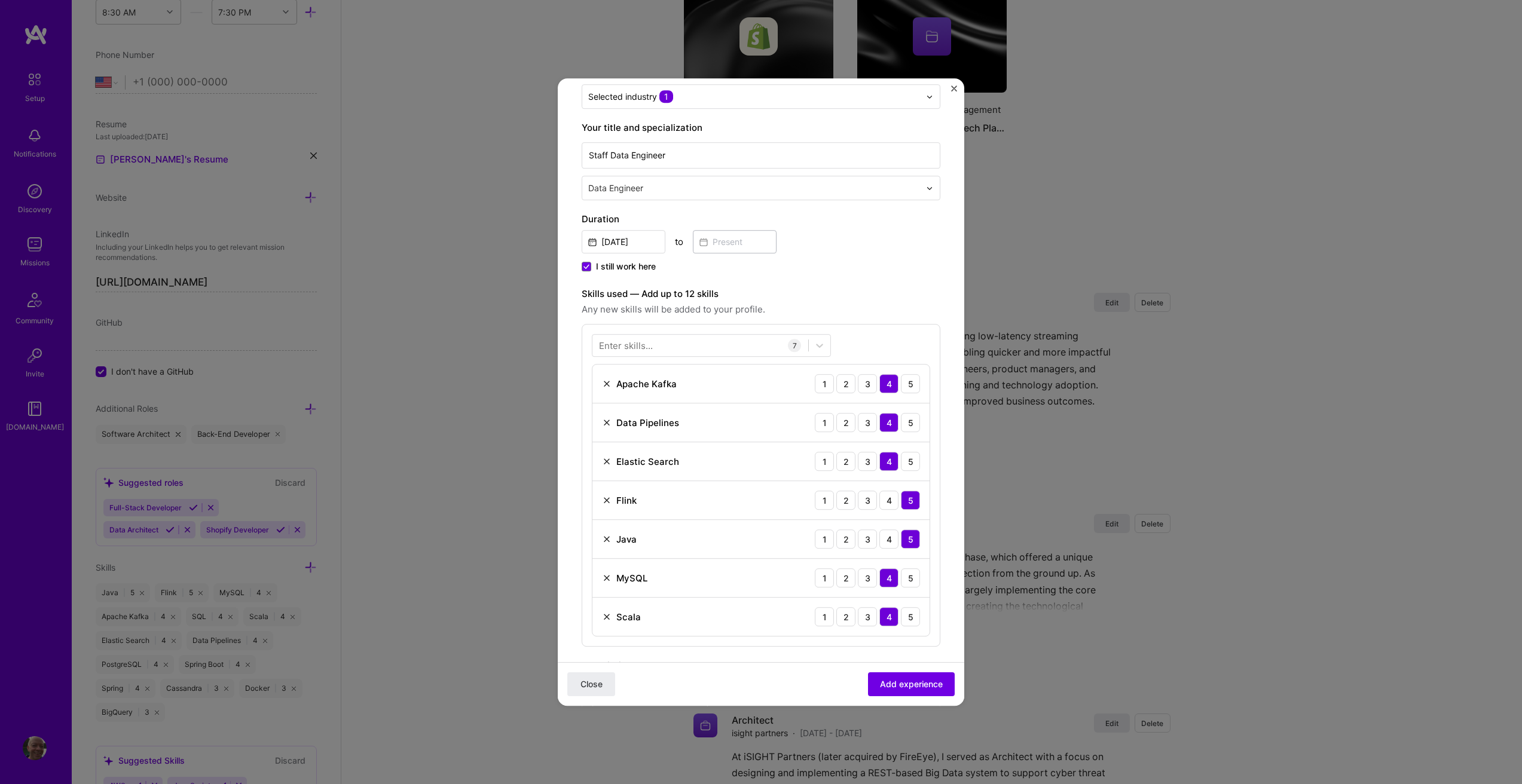
scroll to position [239, 0]
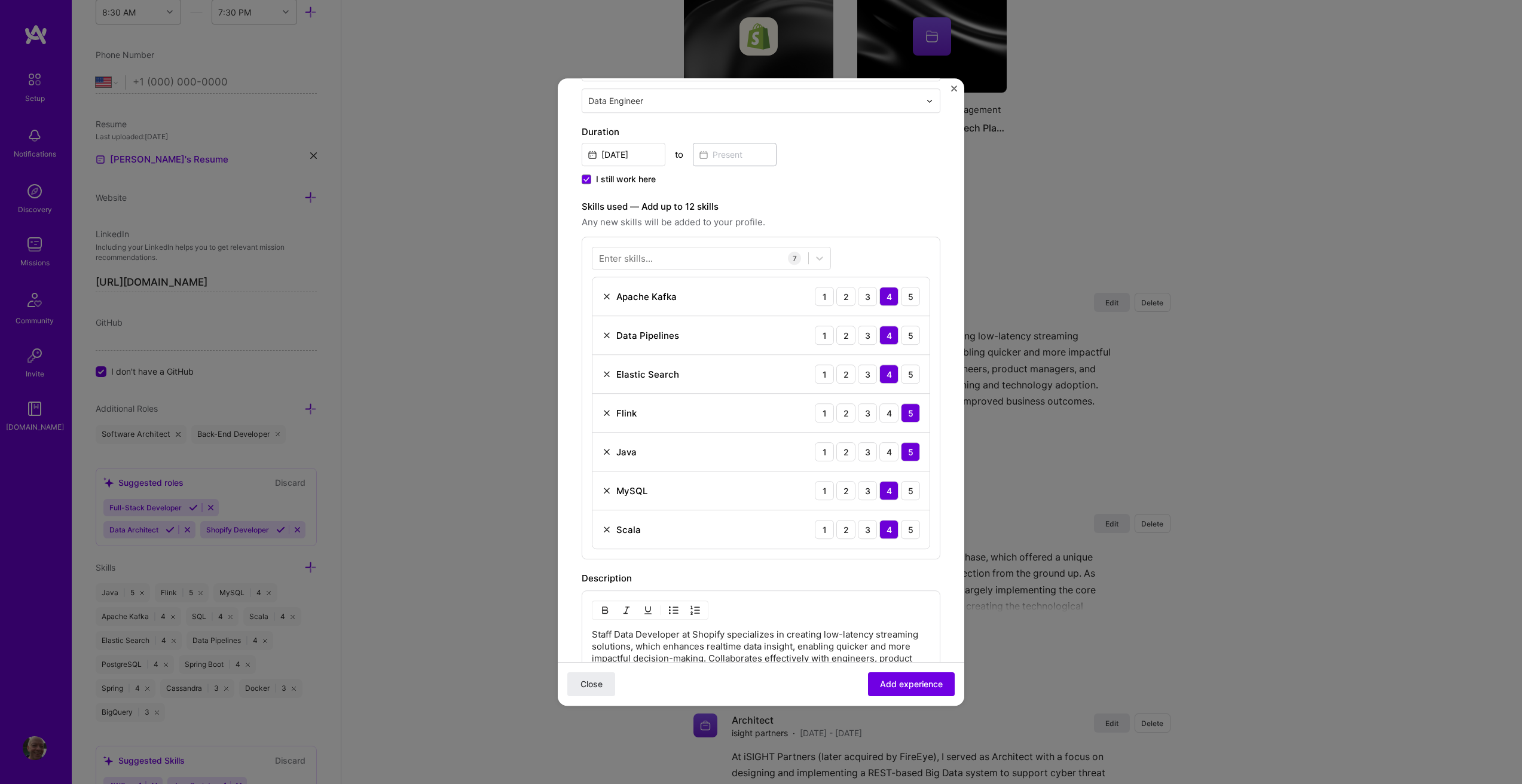
click at [652, 257] on div "Enter skills..." at bounding box center [626, 258] width 54 height 12
click at [605, 401] on span at bounding box center [603, 398] width 10 height 10
click at [0, 0] on input "checkbox" at bounding box center [0, 0] width 0 height 0
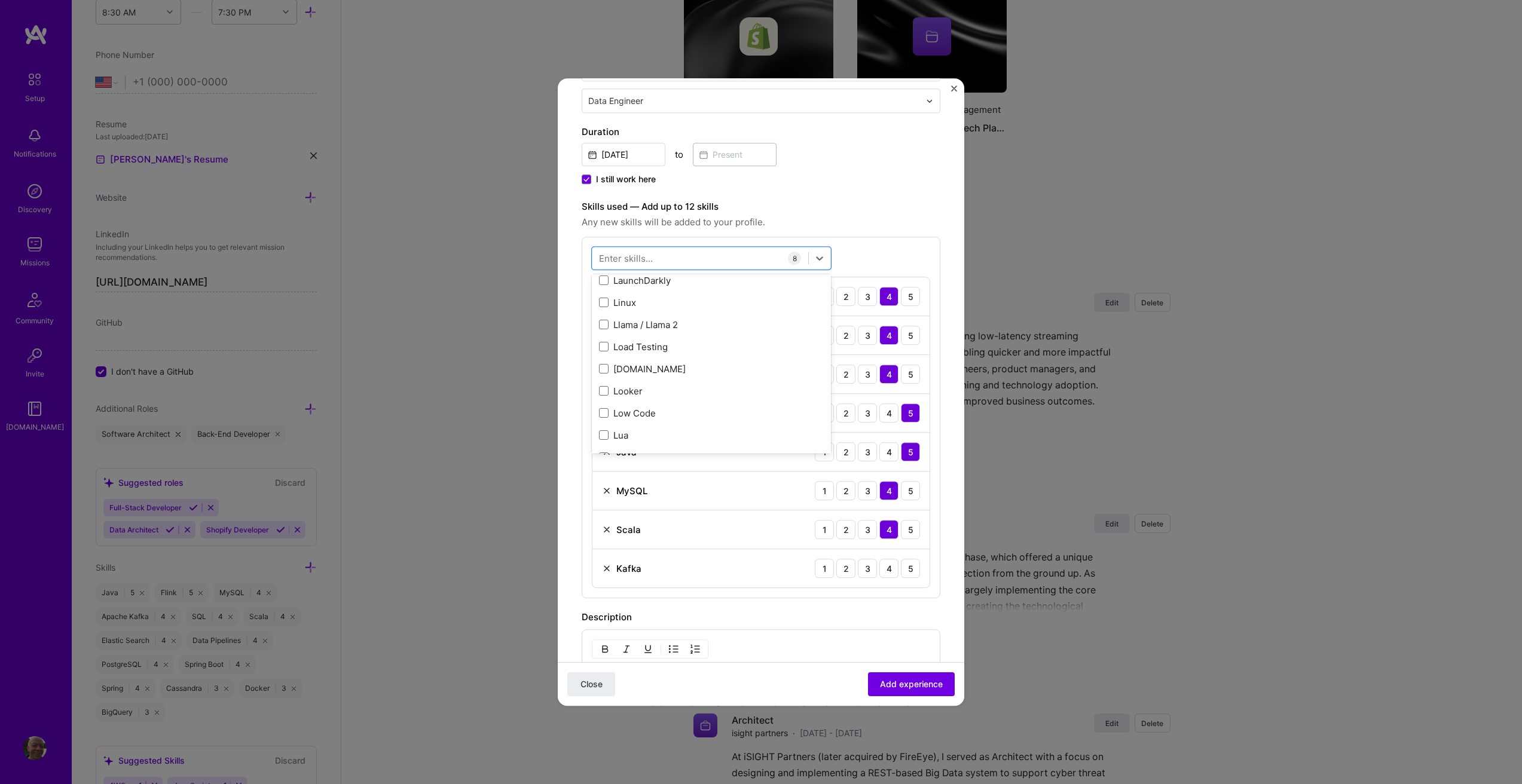
scroll to position [4299, 0]
click at [604, 319] on span at bounding box center [603, 321] width 10 height 10
click at [0, 0] on input "checkbox" at bounding box center [0, 0] width 0 height 0
click at [601, 413] on span at bounding box center [603, 412] width 10 height 10
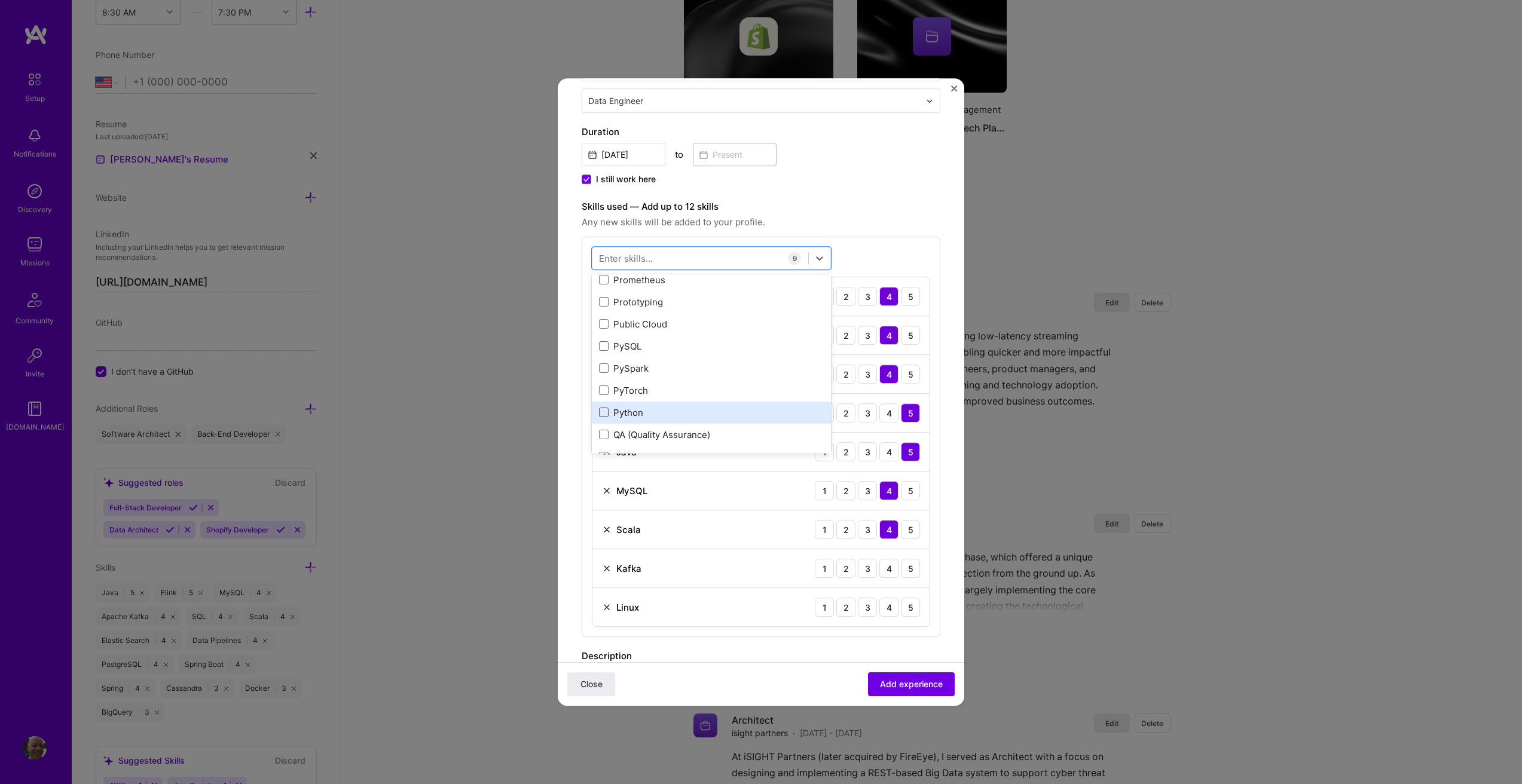
click at [0, 0] on input "checkbox" at bounding box center [0, 0] width 0 height 0
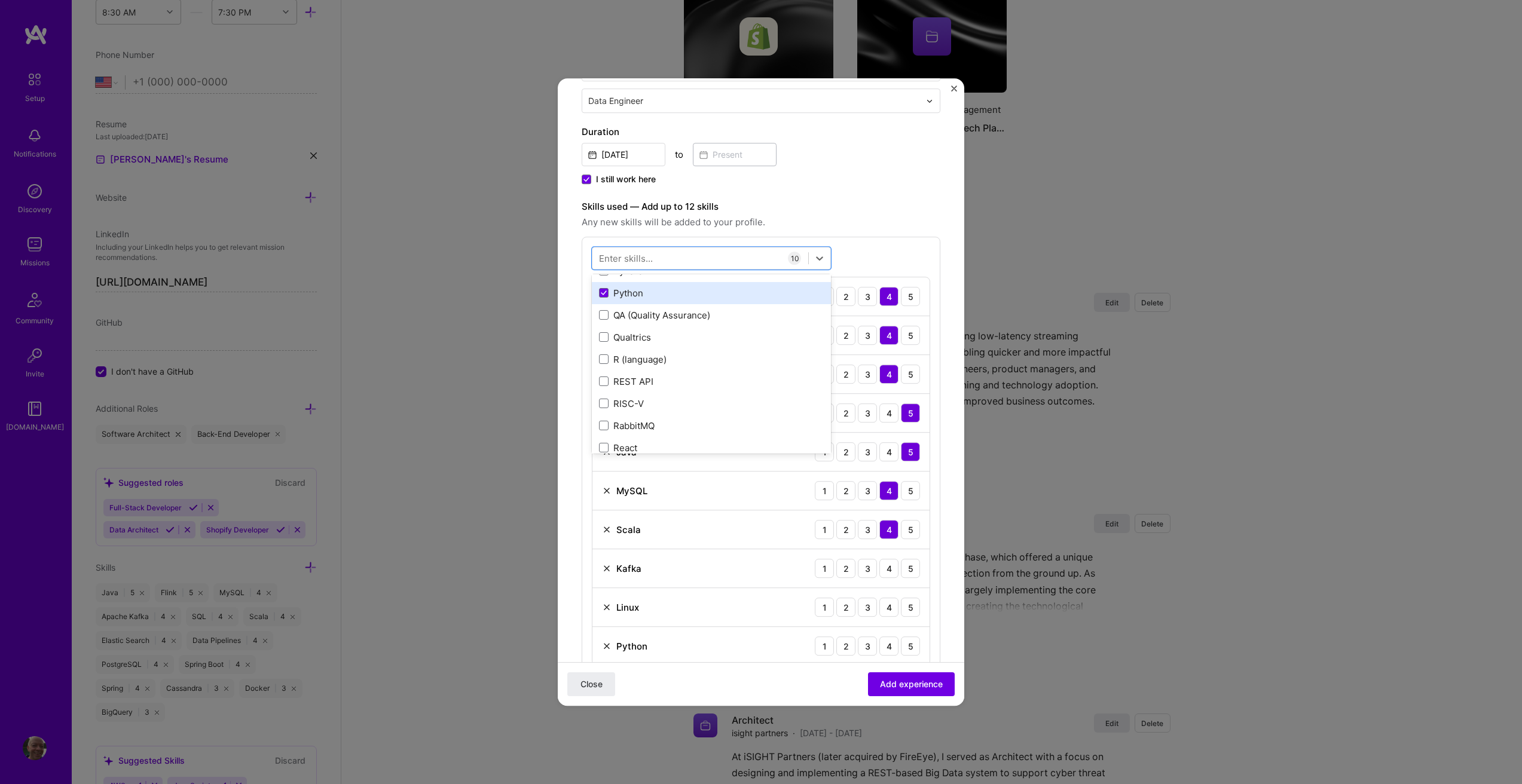
scroll to position [5912, 0]
click at [605, 317] on span at bounding box center [603, 321] width 10 height 10
click at [0, 0] on input "checkbox" at bounding box center [0, 0] width 0 height 0
click at [599, 304] on span at bounding box center [603, 303] width 10 height 10
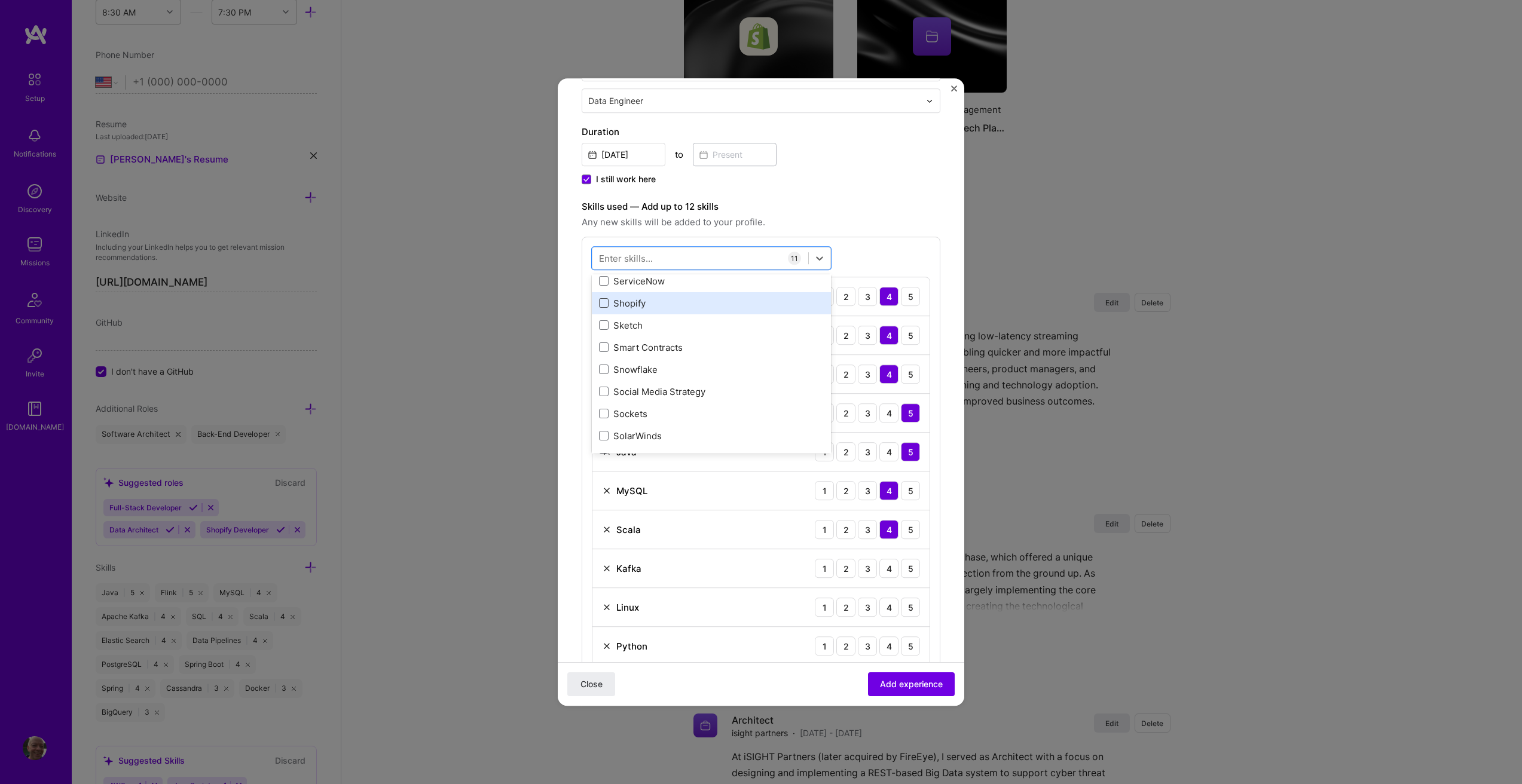
click at [0, 0] on input "checkbox" at bounding box center [0, 0] width 0 height 0
click at [880, 572] on div "4" at bounding box center [889, 568] width 19 height 19
click at [883, 613] on div "Linux 1 2 3 4 5" at bounding box center [761, 607] width 337 height 39
click at [879, 606] on div "4" at bounding box center [889, 607] width 19 height 19
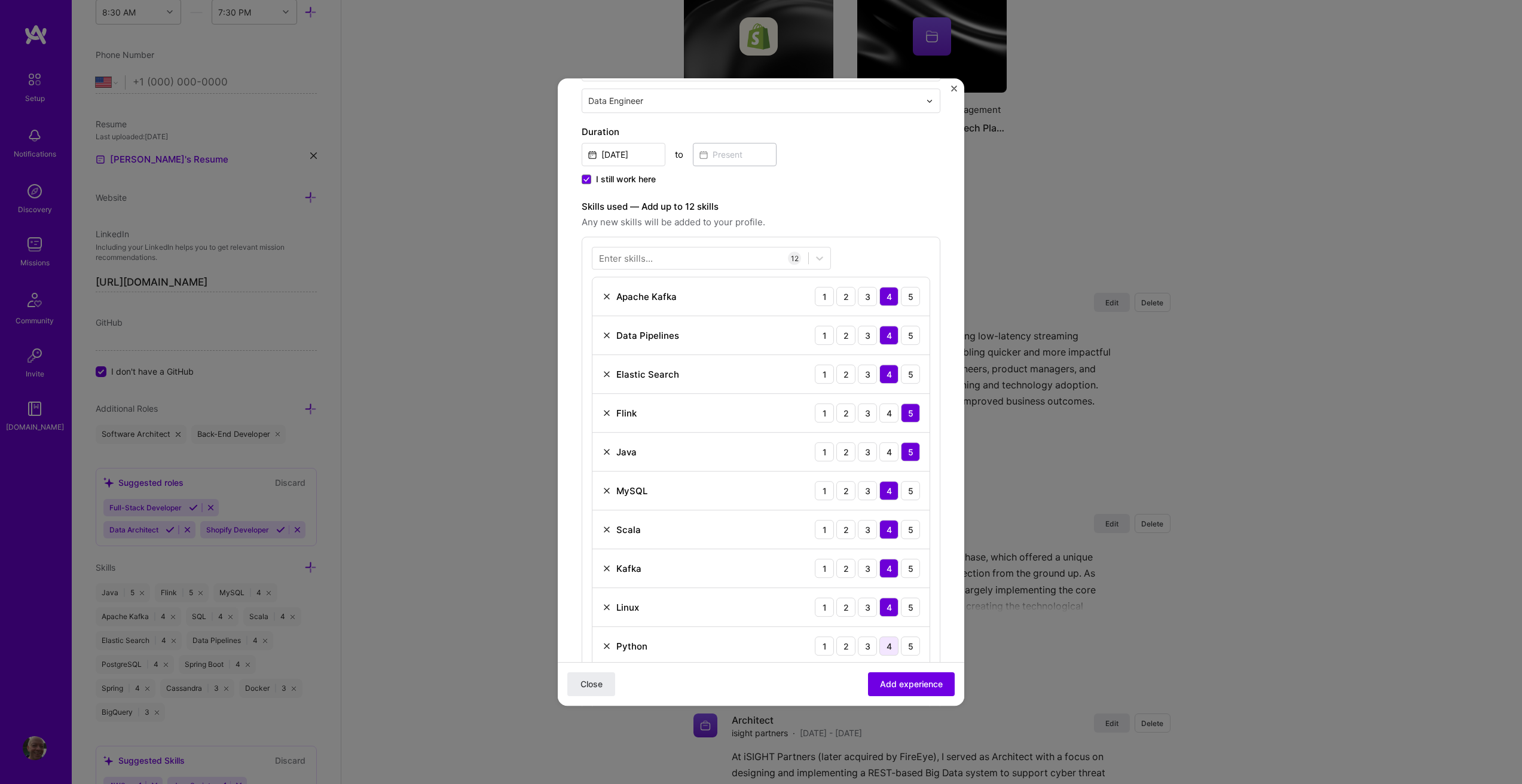
click at [879, 648] on div "4" at bounding box center [889, 646] width 19 height 19
click at [886, 677] on button "Add experience" at bounding box center [911, 684] width 87 height 24
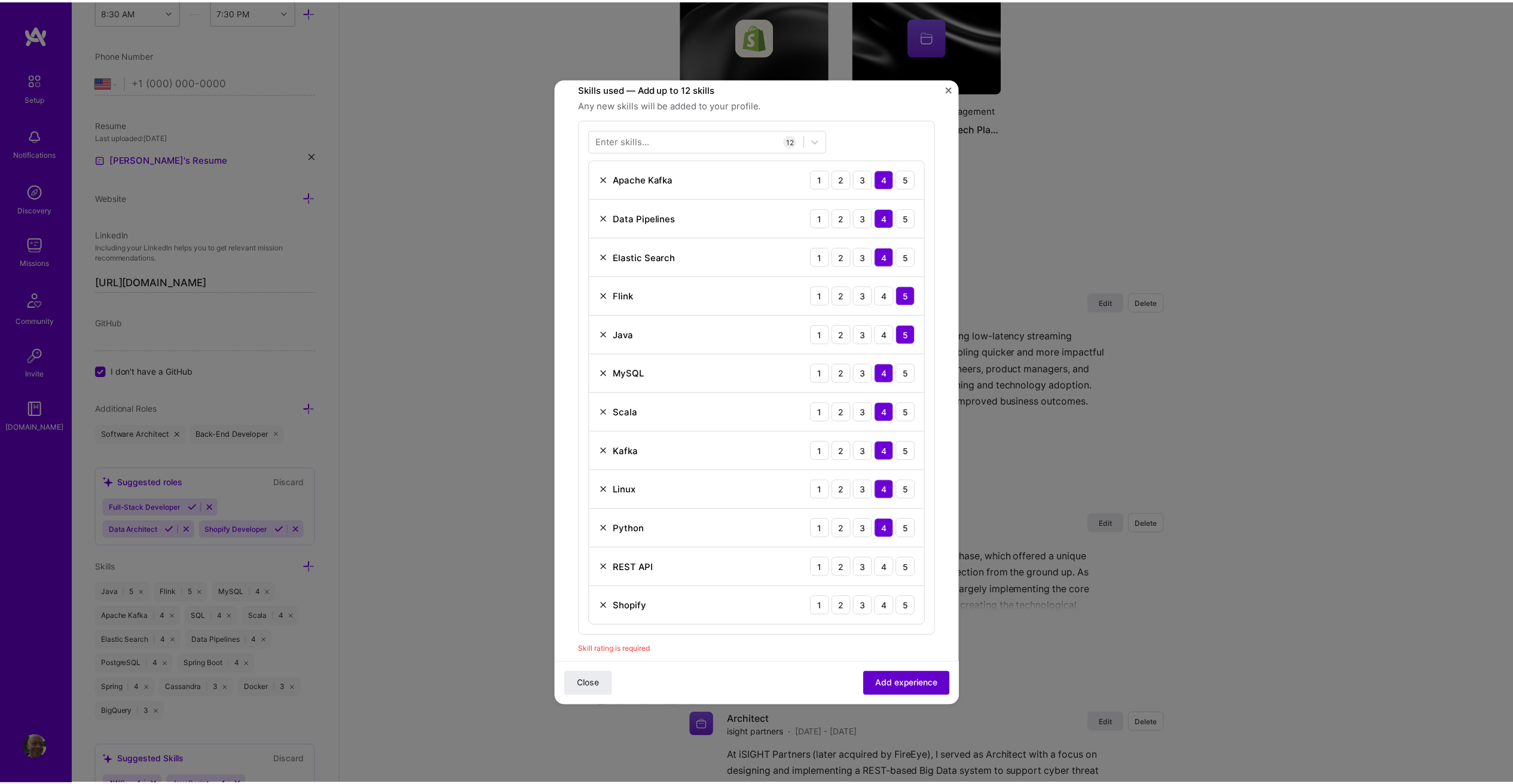
scroll to position [359, 0]
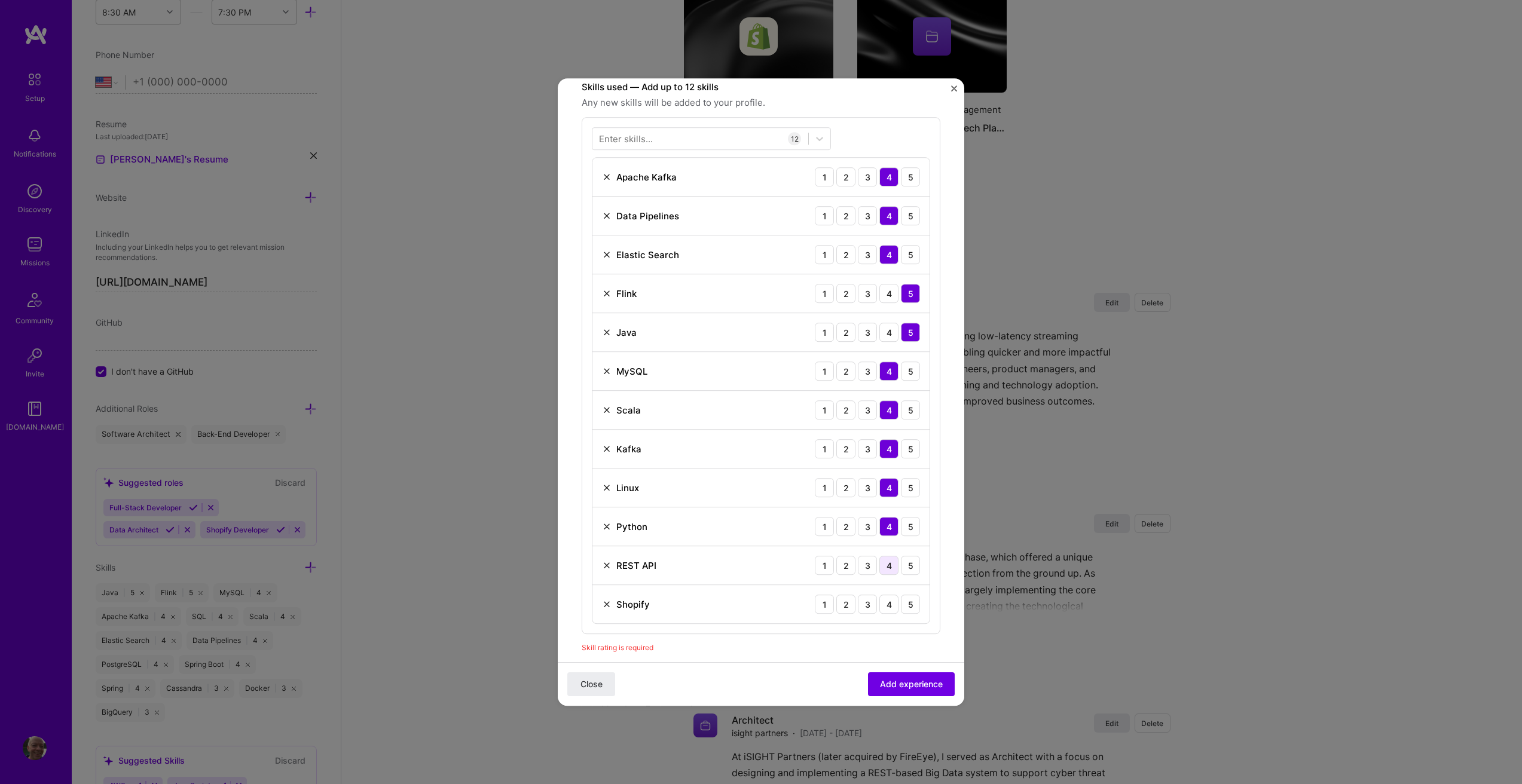
click at [879, 567] on div "4" at bounding box center [889, 565] width 19 height 19
click at [884, 601] on div "4" at bounding box center [889, 604] width 19 height 19
click at [903, 565] on div "5" at bounding box center [910, 565] width 19 height 19
click at [911, 680] on span "Add experience" at bounding box center [911, 684] width 62 height 12
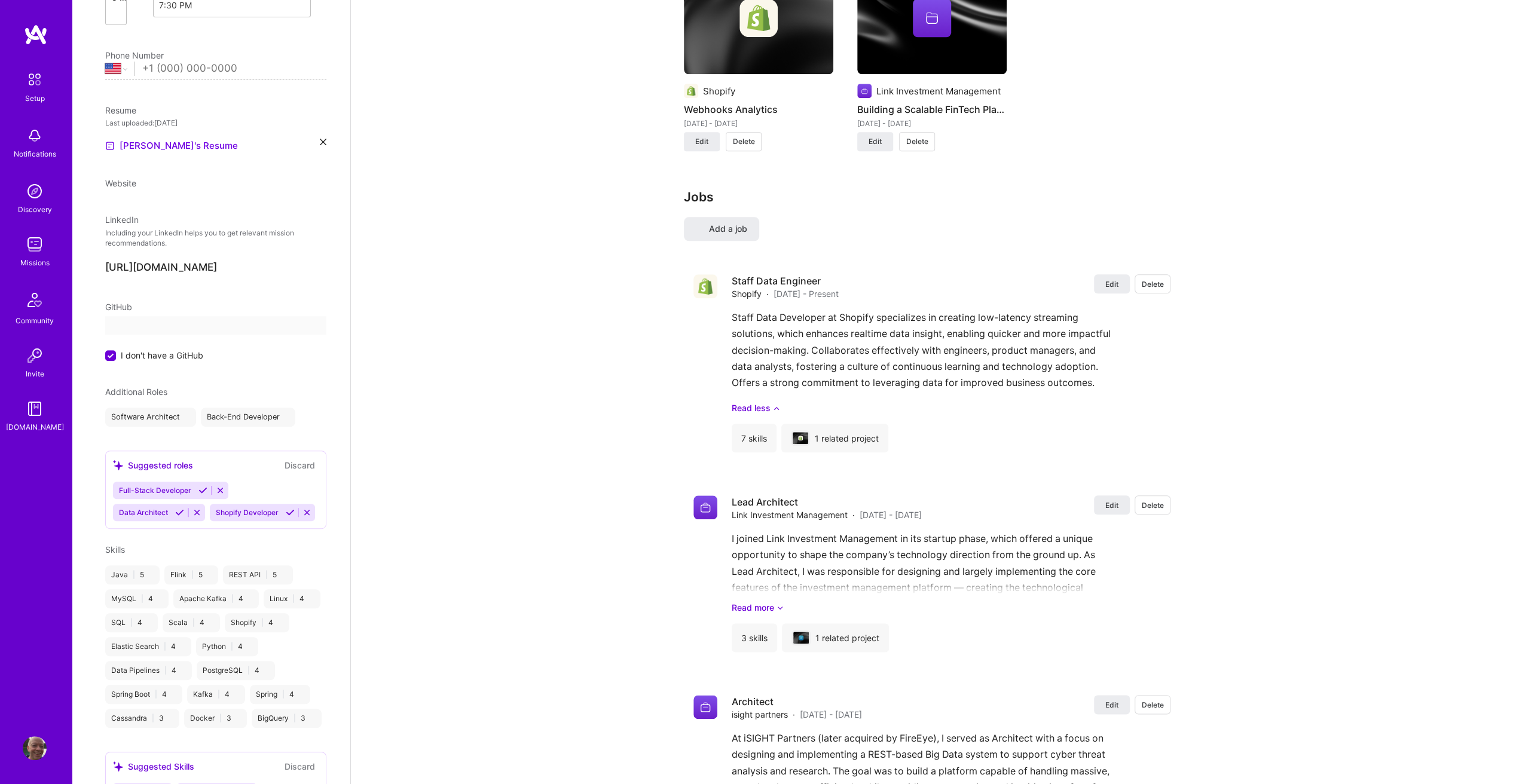
select select "US"
select select "Future Date"
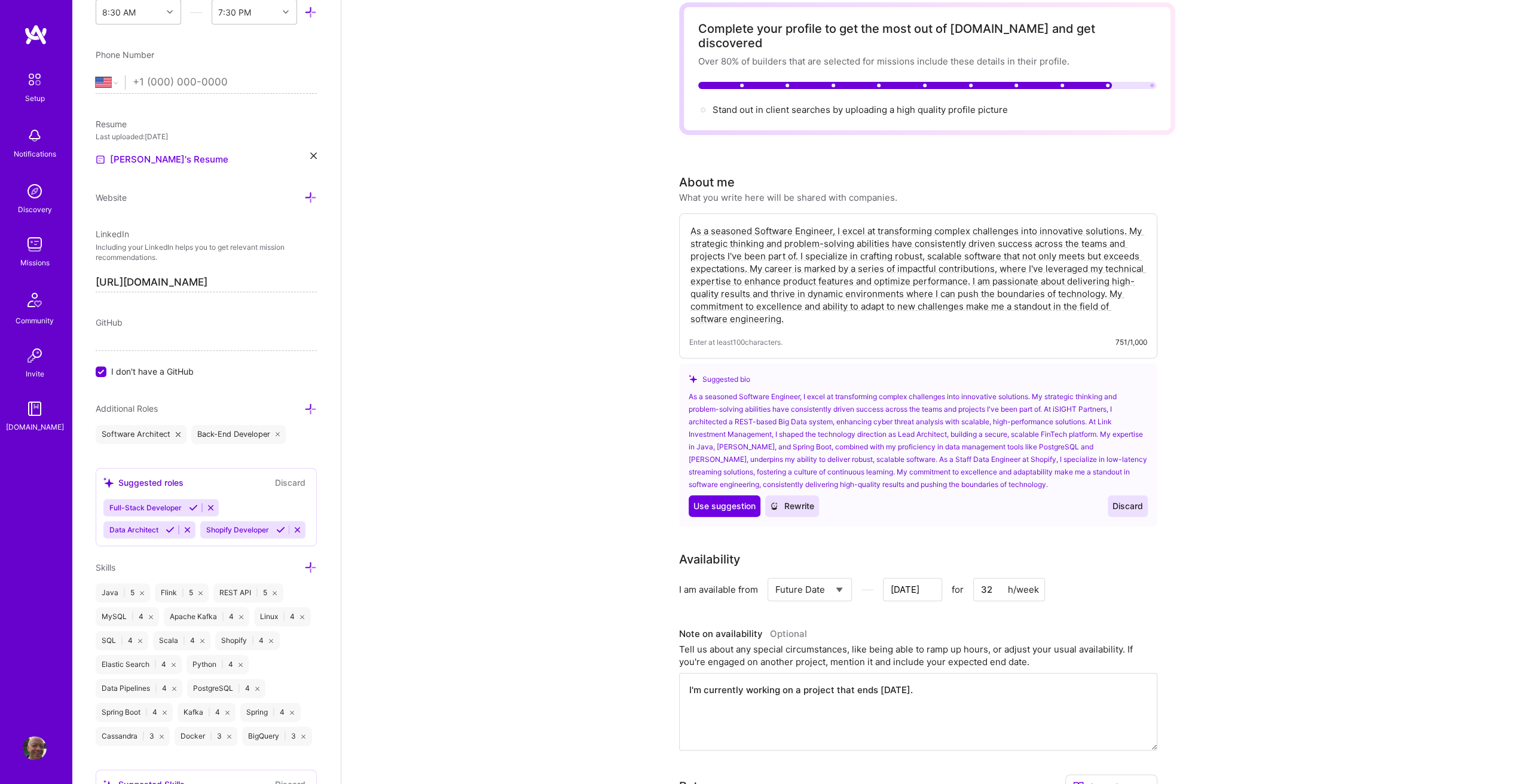
scroll to position [0, 0]
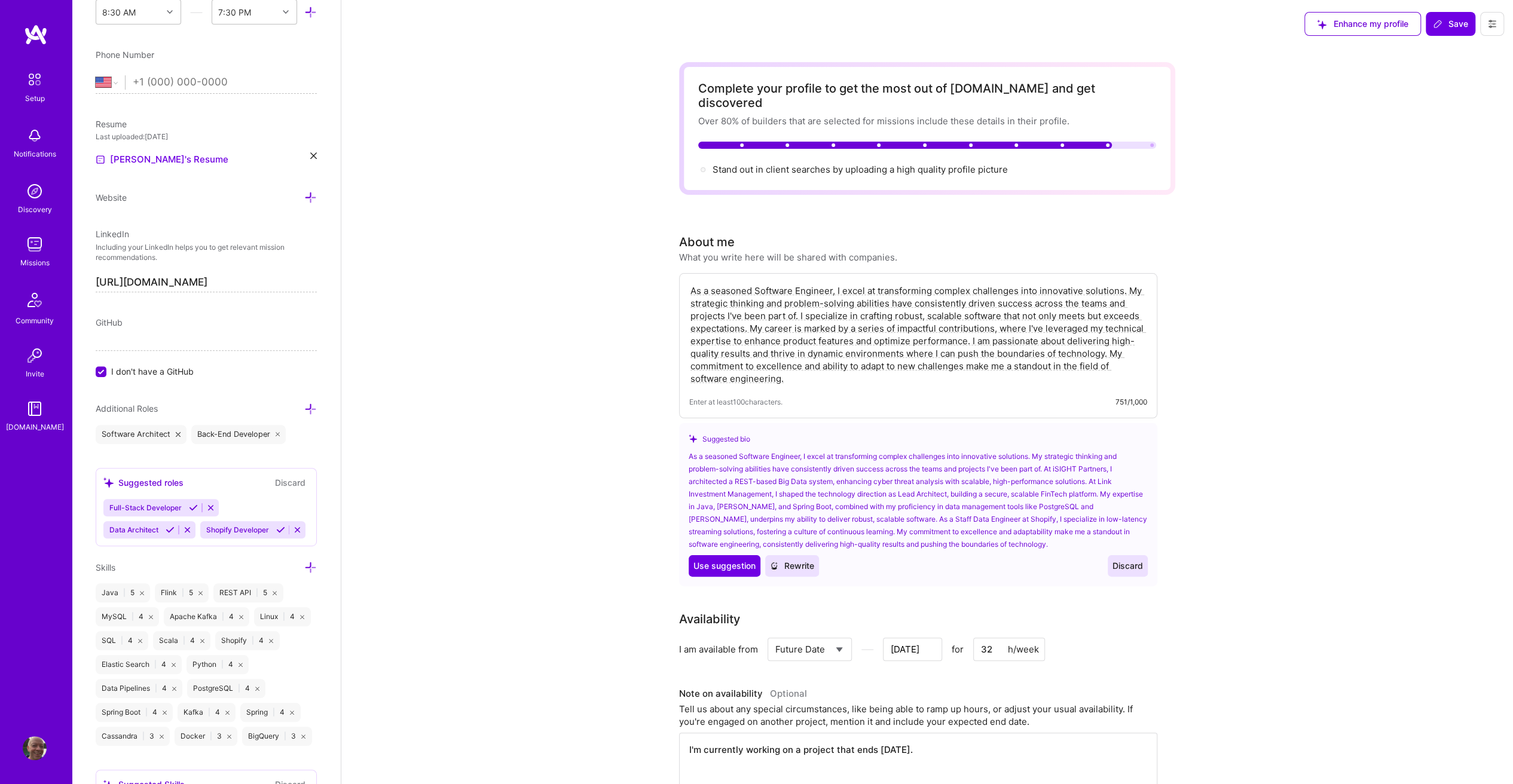
click at [41, 251] on img at bounding box center [34, 244] width 24 height 24
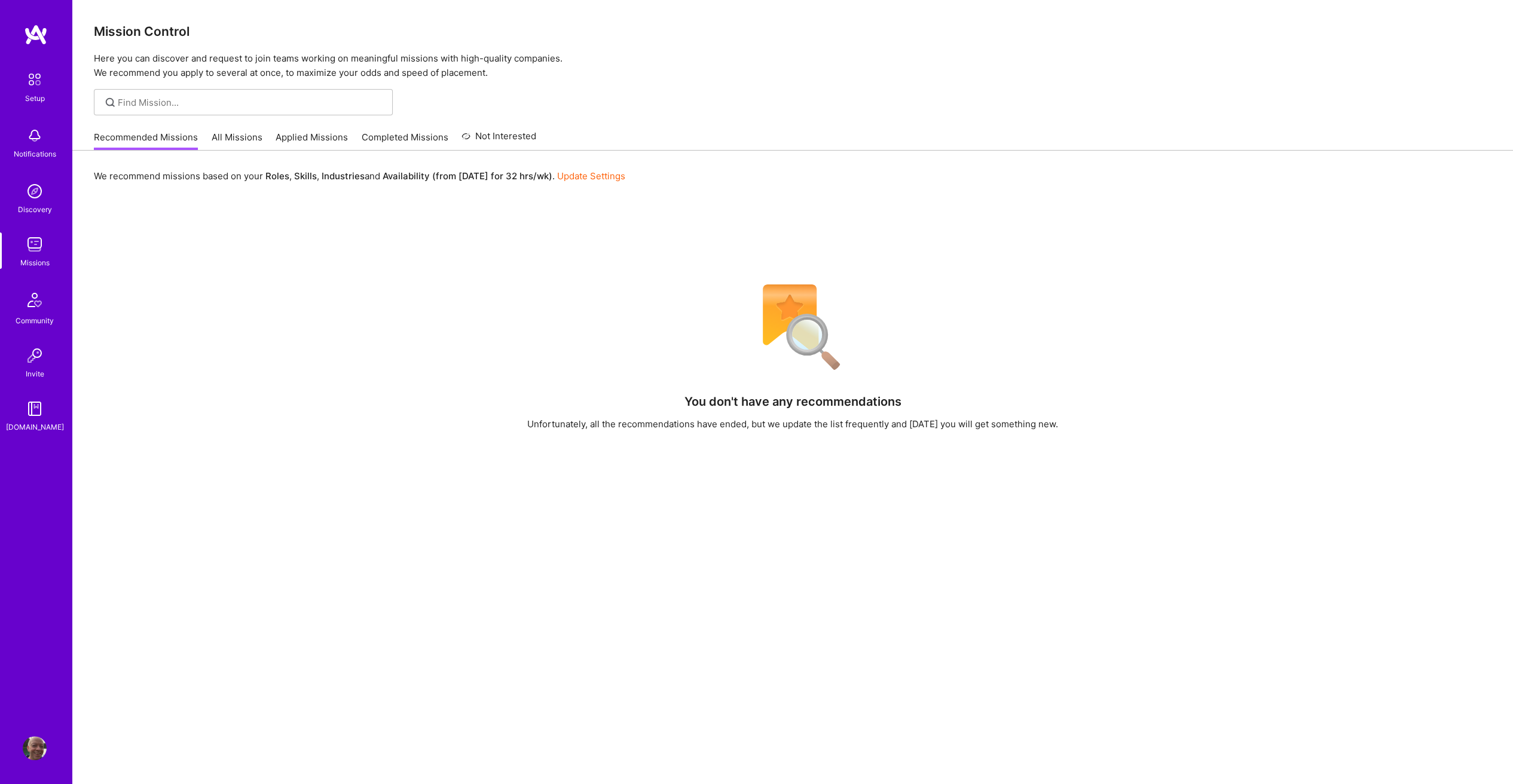
click at [220, 134] on link "All Missions" at bounding box center [237, 140] width 51 height 20
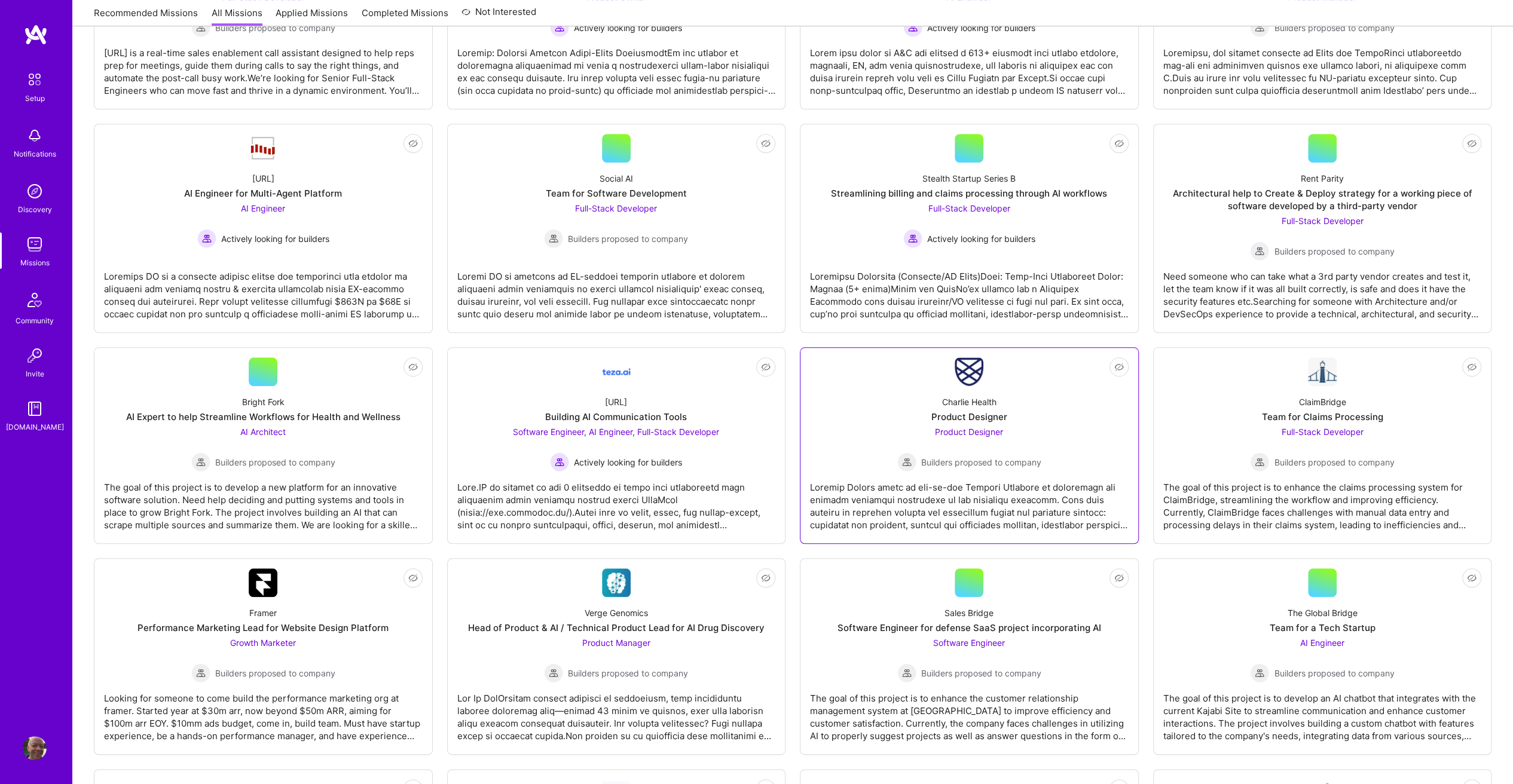
scroll to position [956, 0]
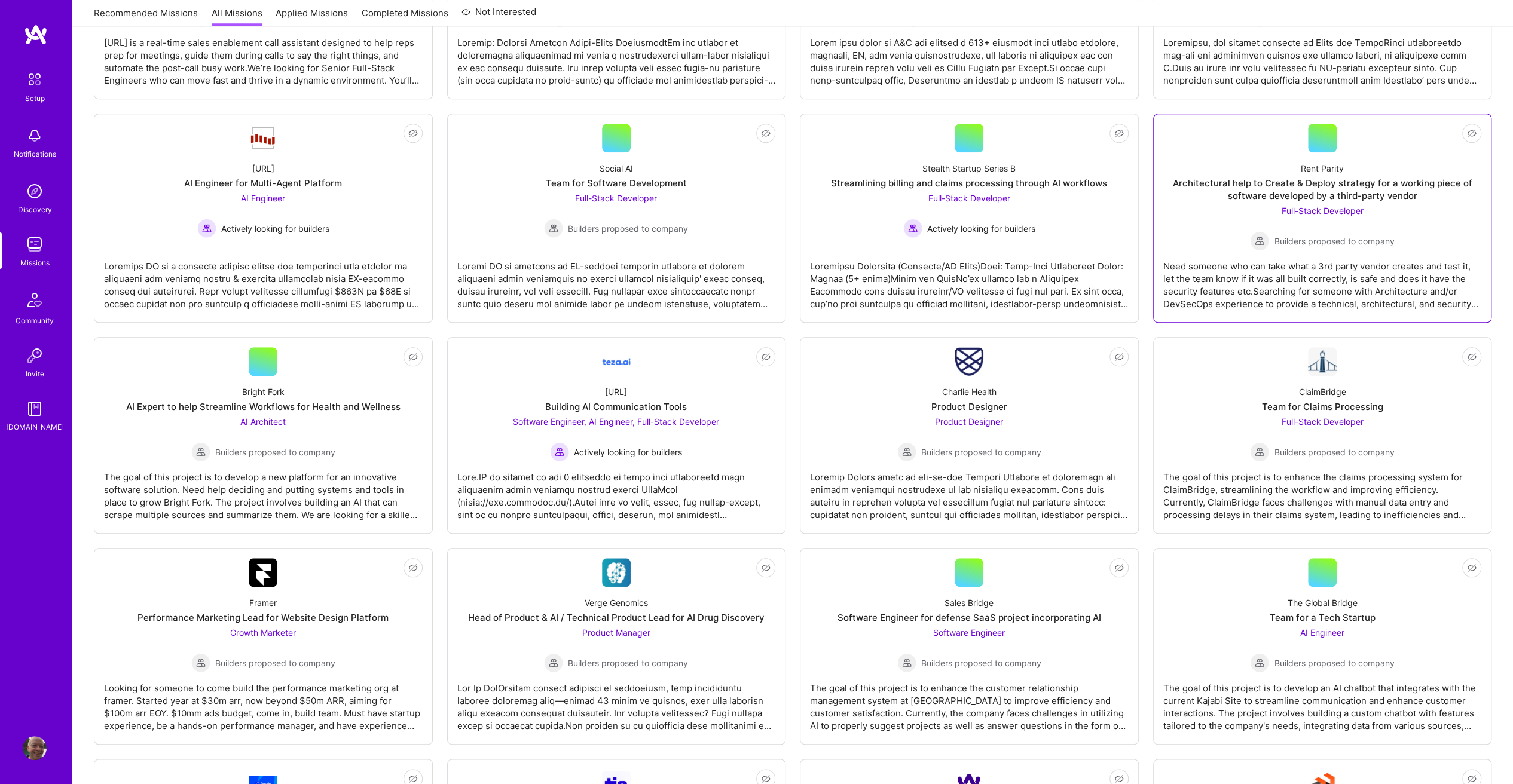
click at [1317, 205] on span "Full-Stack Developer" at bounding box center [1321, 210] width 82 height 10
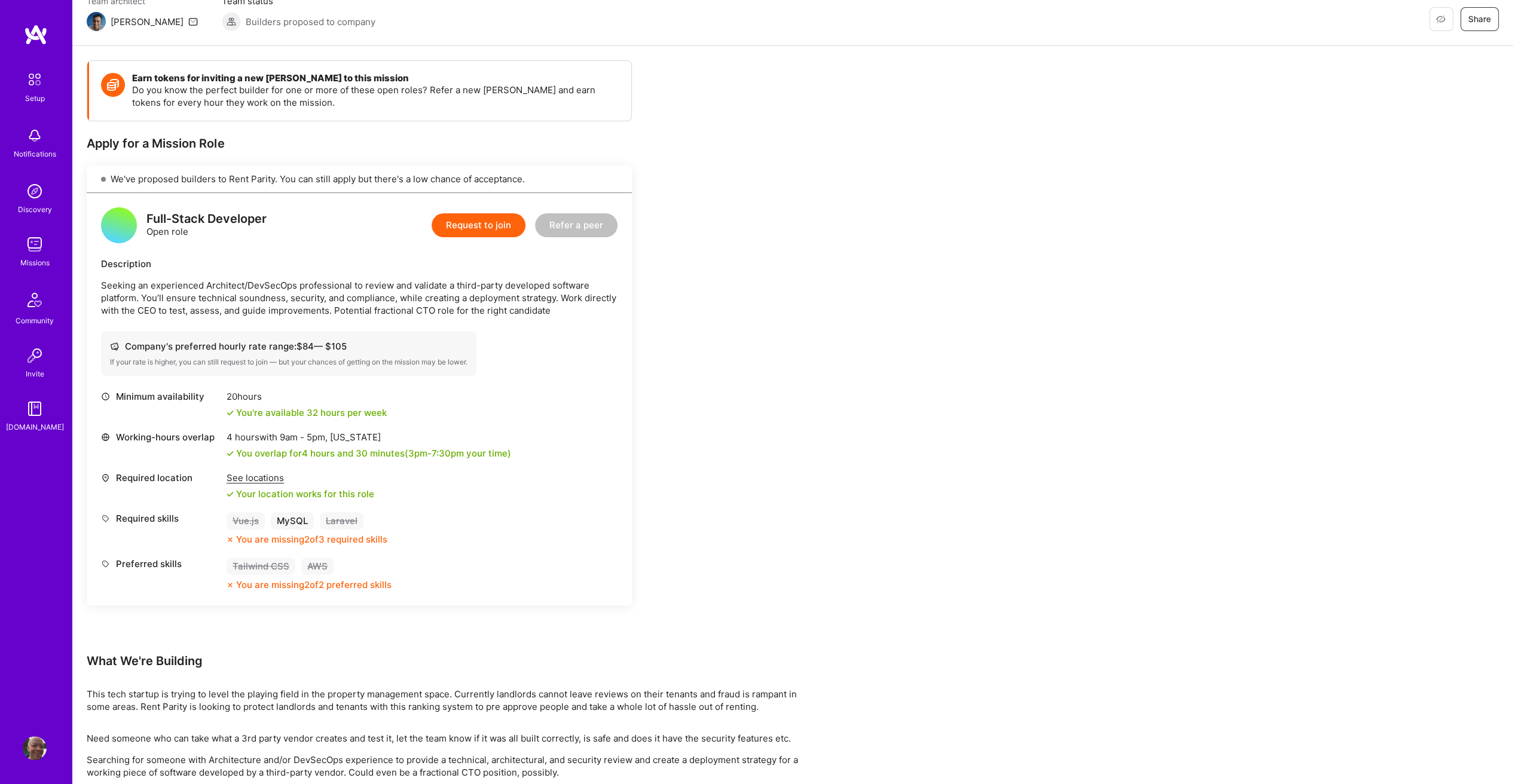
scroll to position [180, 0]
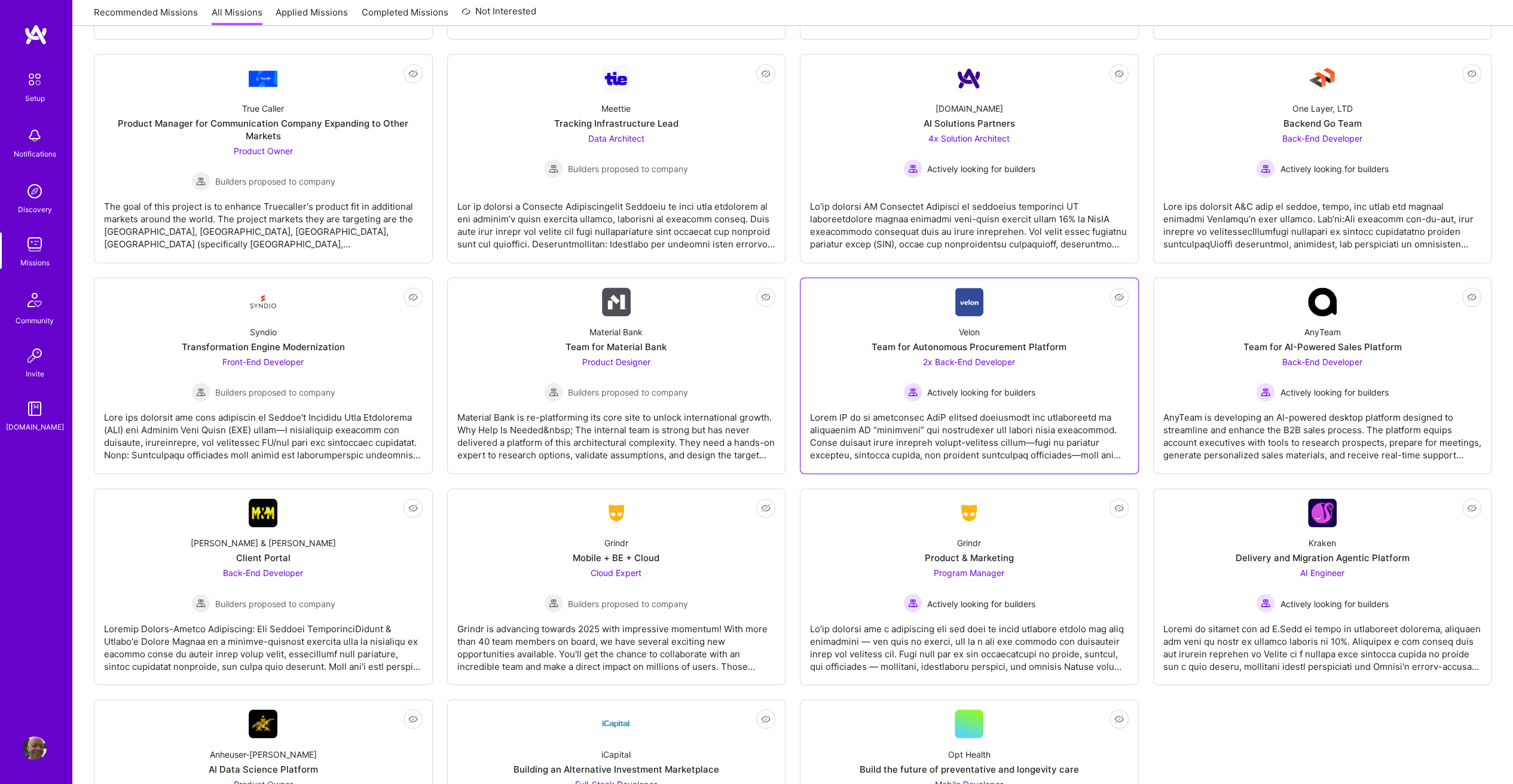
scroll to position [1677, 0]
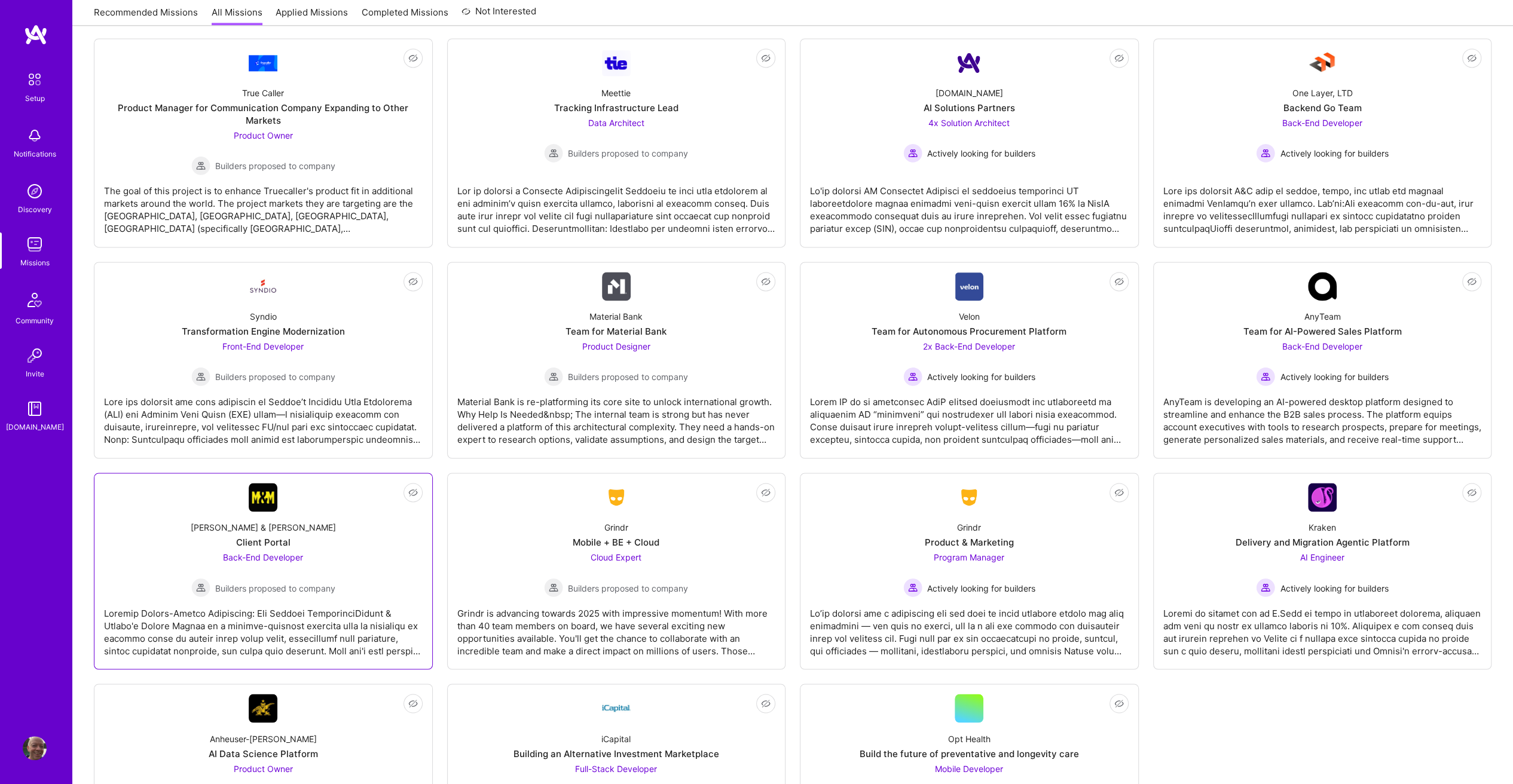
click at [244, 553] on span "Back-End Developer" at bounding box center [263, 557] width 80 height 10
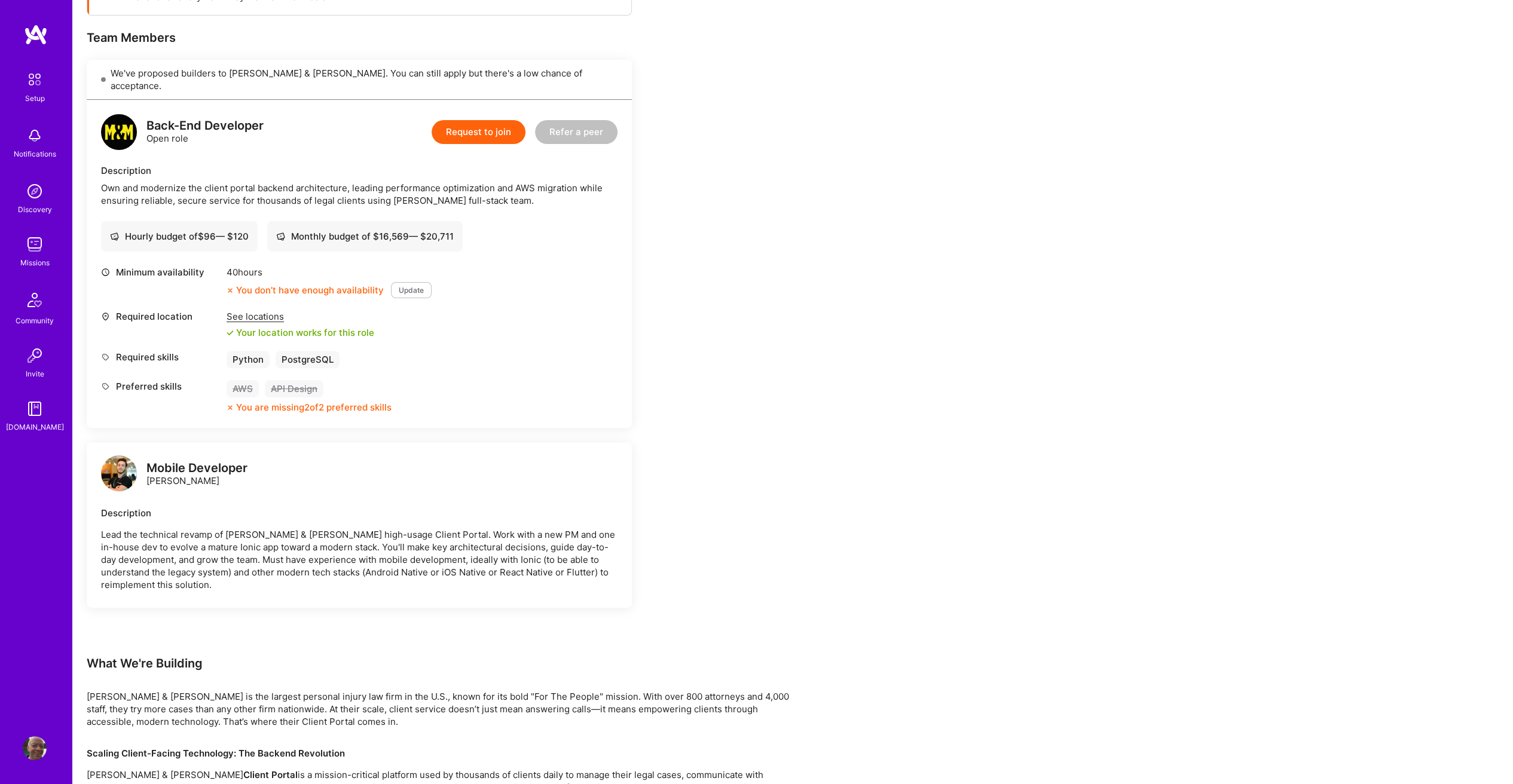
scroll to position [239, 0]
